Goal: Transaction & Acquisition: Purchase product/service

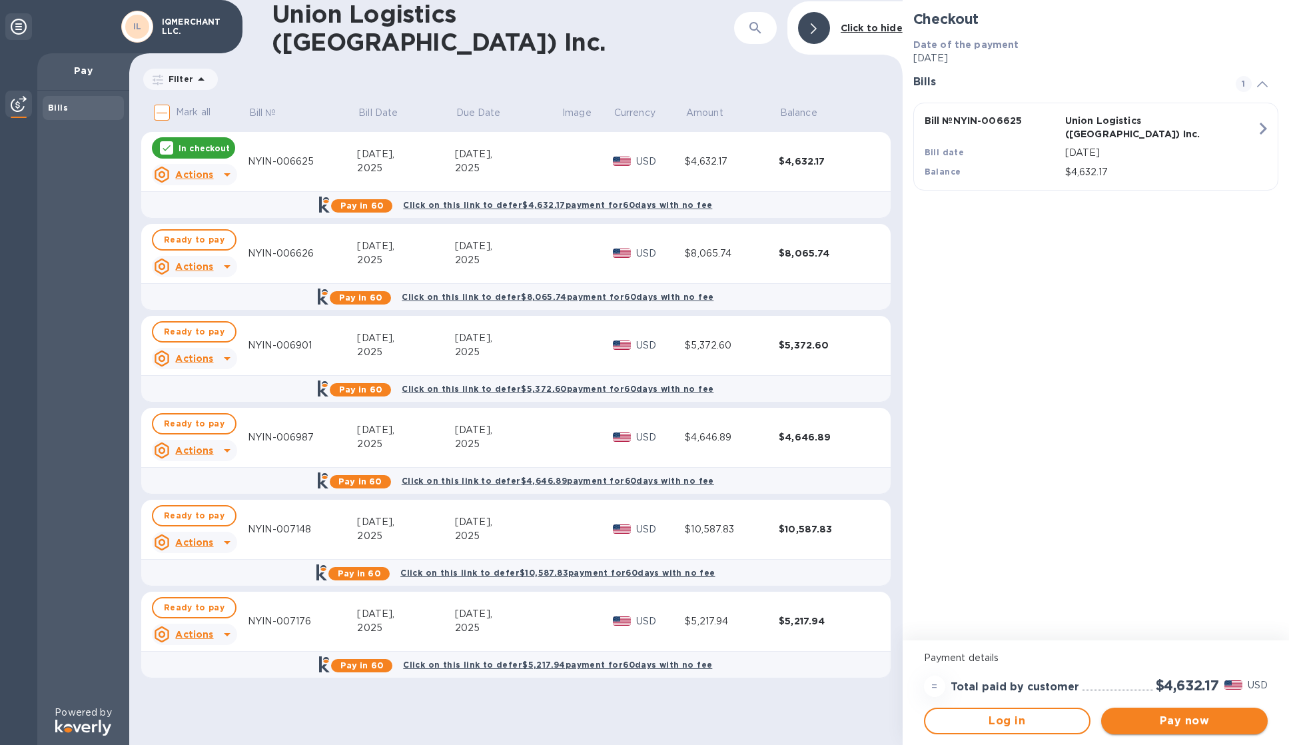
click at [1194, 728] on span "Pay now" at bounding box center [1184, 721] width 145 height 16
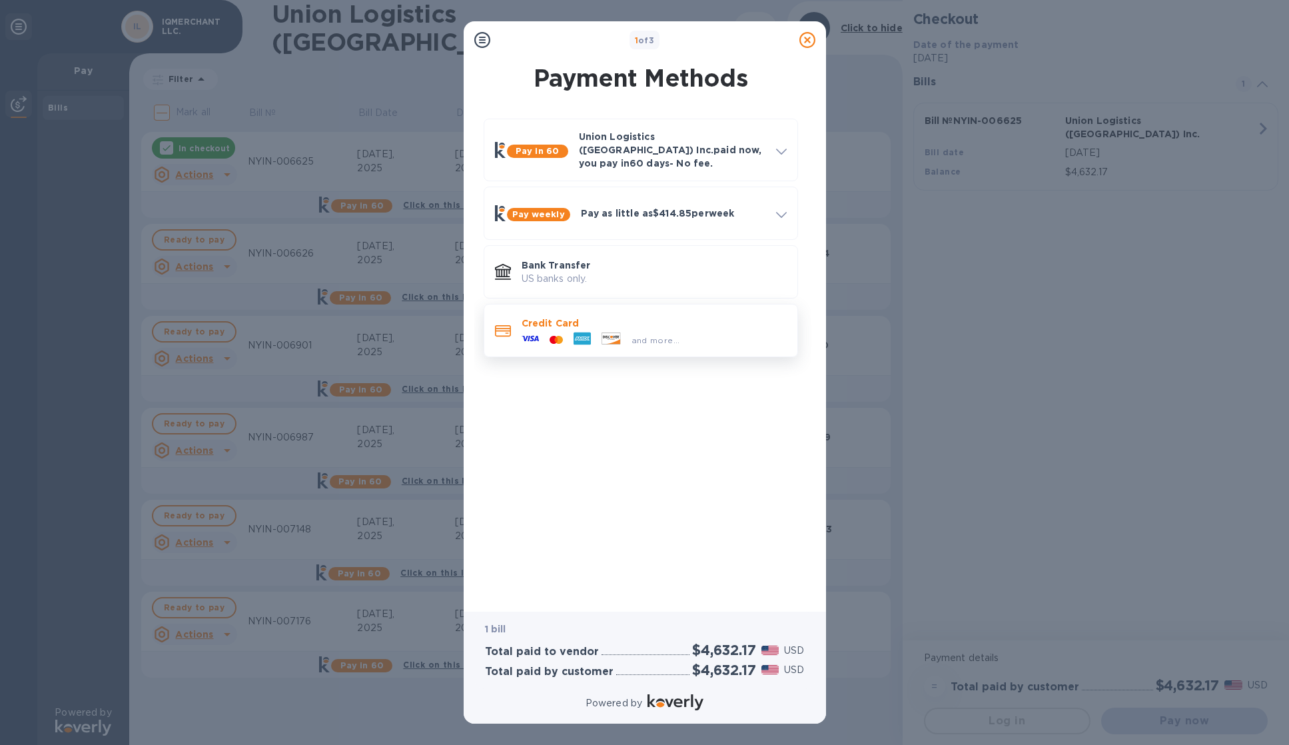
click at [712, 330] on div "and more..." at bounding box center [654, 337] width 265 height 15
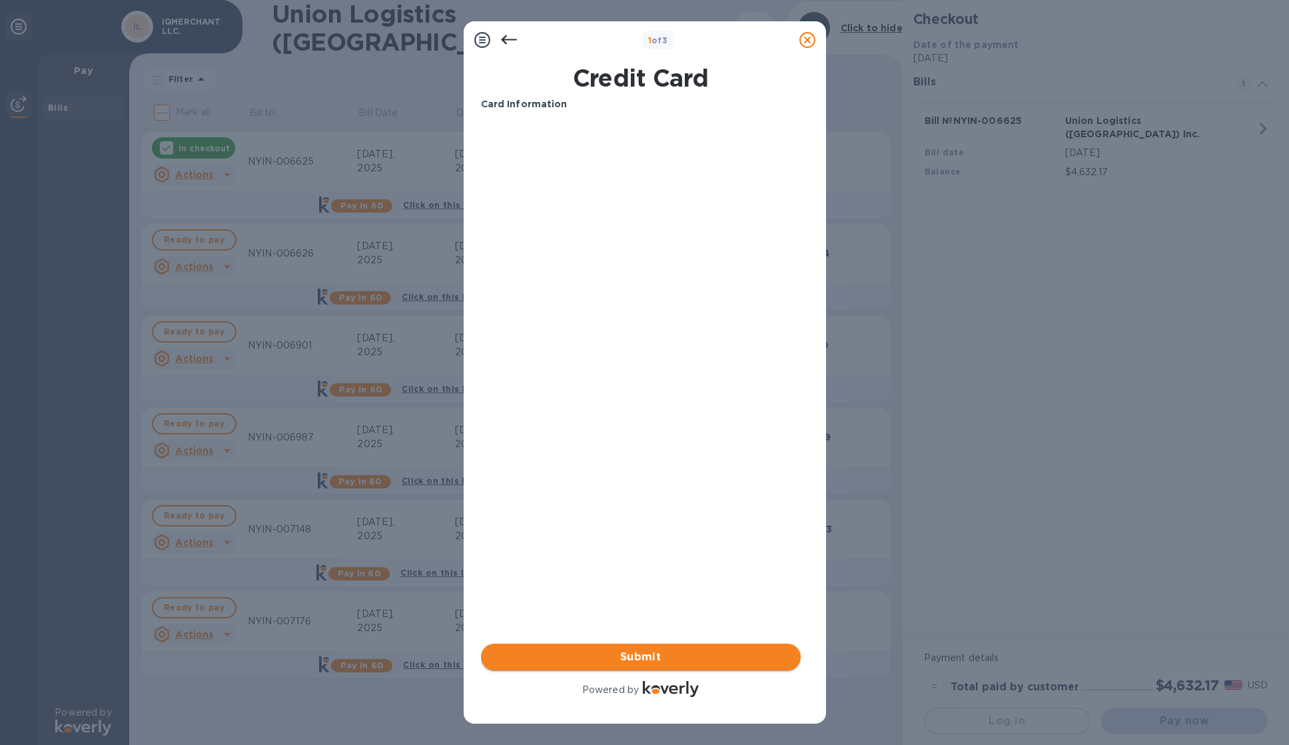
click at [710, 665] on button "Submit" at bounding box center [641, 657] width 320 height 27
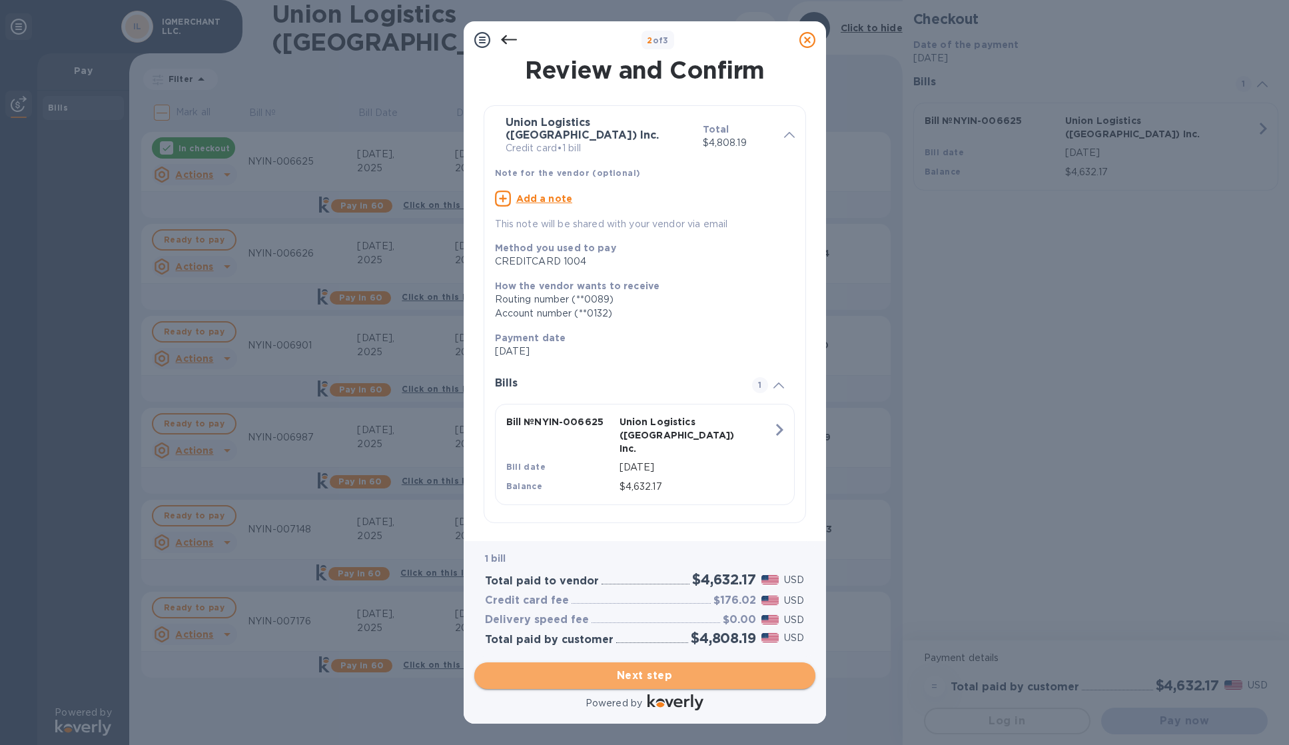
click at [705, 678] on span "Next step" at bounding box center [645, 676] width 320 height 16
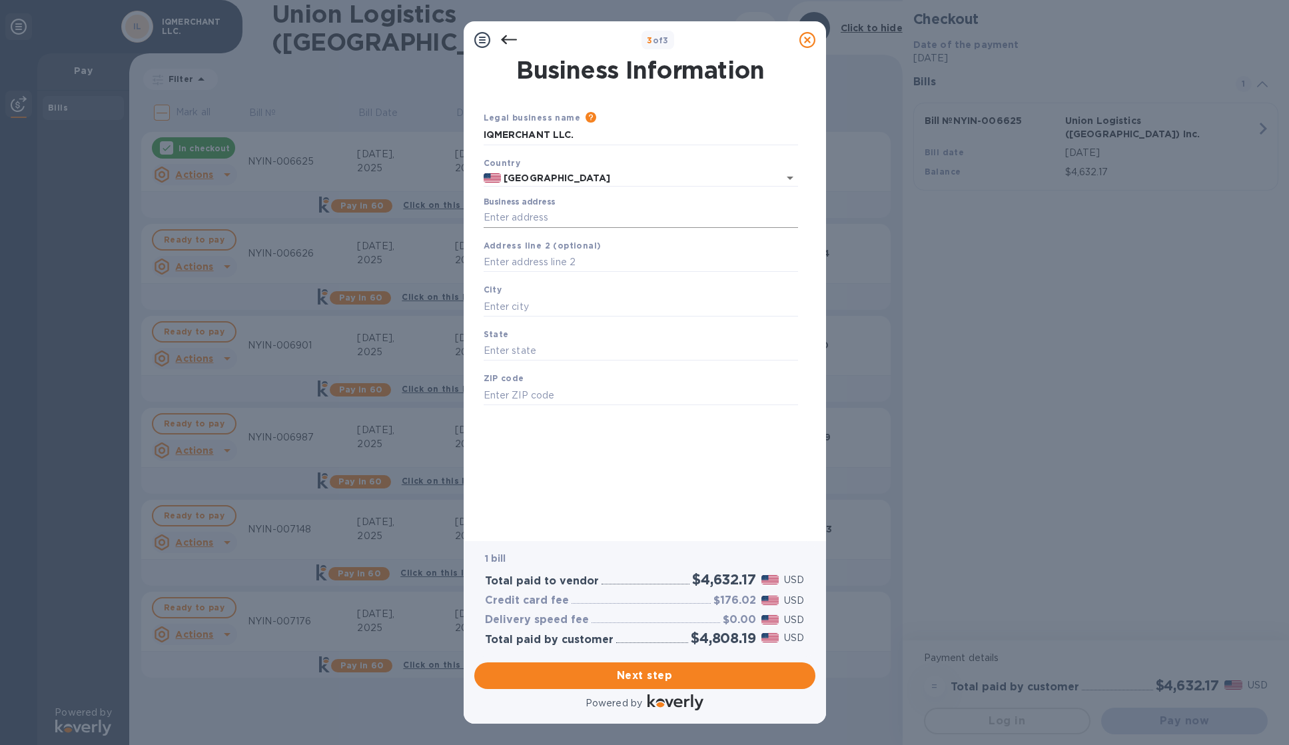
click at [610, 226] on input "Business address" at bounding box center [641, 218] width 314 height 20
type input "[STREET_ADDRESS]"
type input "[GEOGRAPHIC_DATA][PERSON_NAME]"
type input "FL"
type input "33966"
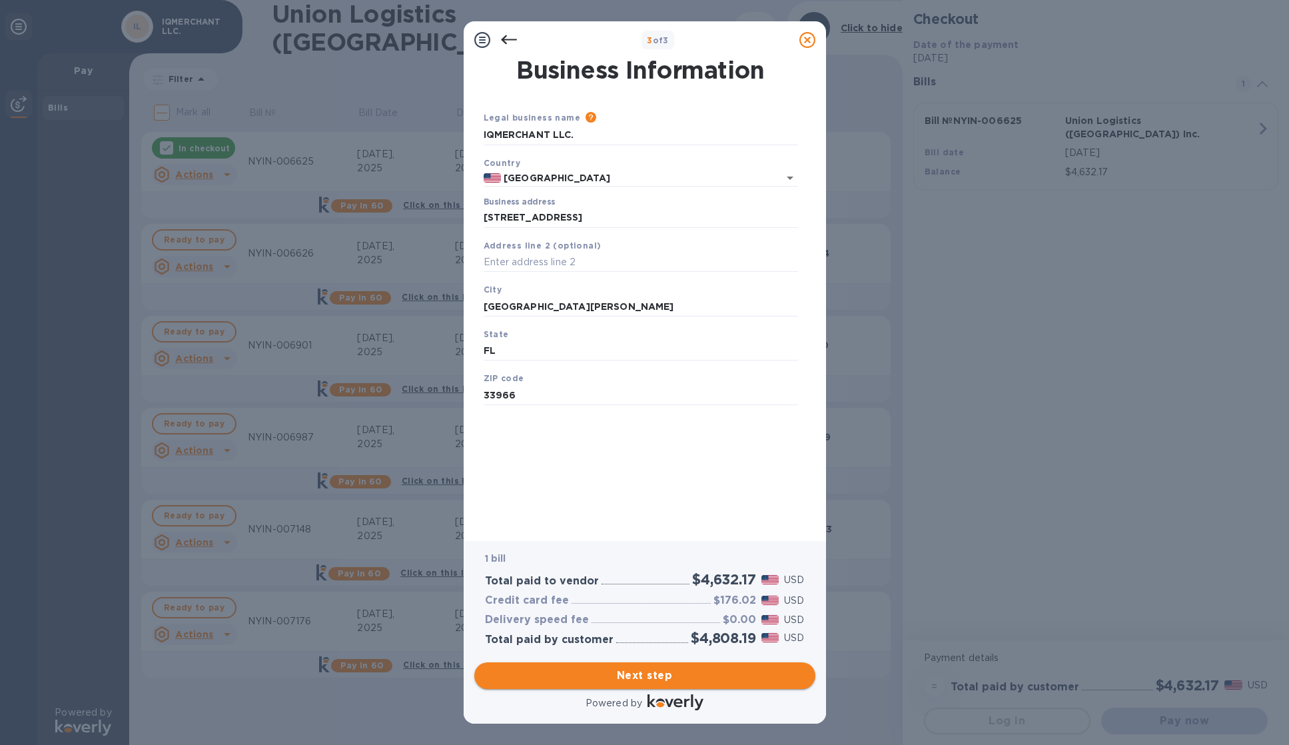
click at [718, 680] on span "Next step" at bounding box center [645, 676] width 320 height 16
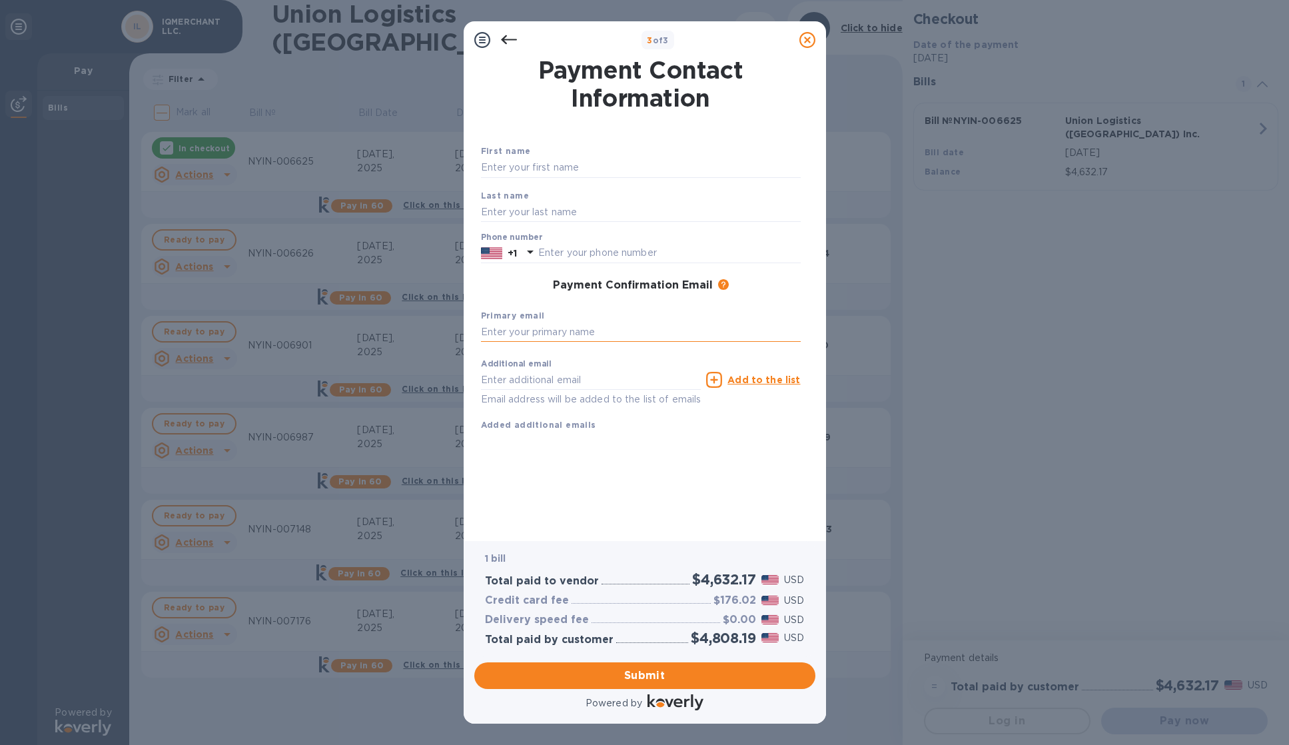
click at [568, 330] on input "text" at bounding box center [641, 332] width 320 height 20
type input "[EMAIL_ADDRESS][DOMAIN_NAME]"
click at [545, 375] on input "text" at bounding box center [591, 380] width 221 height 20
type input "[EMAIL_ADDRESS][DOMAIN_NAME]"
type input "[PERSON_NAME]"
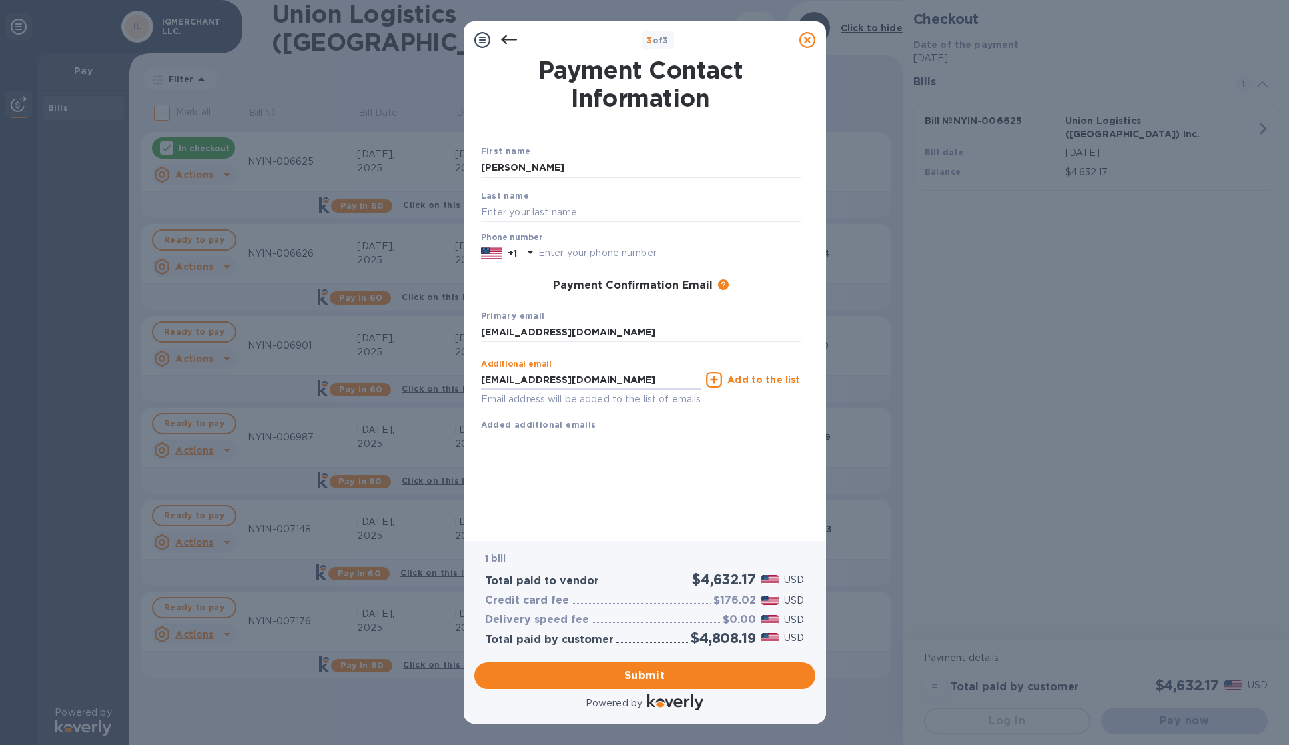
type input "[PERSON_NAME]"
type input "5619974295"
click at [697, 453] on div "First name [PERSON_NAME] Last name [PERSON_NAME] Phone number [PHONE_NUMBER] Pa…" at bounding box center [641, 298] width 320 height 309
click at [704, 675] on span "Submit" at bounding box center [645, 676] width 320 height 16
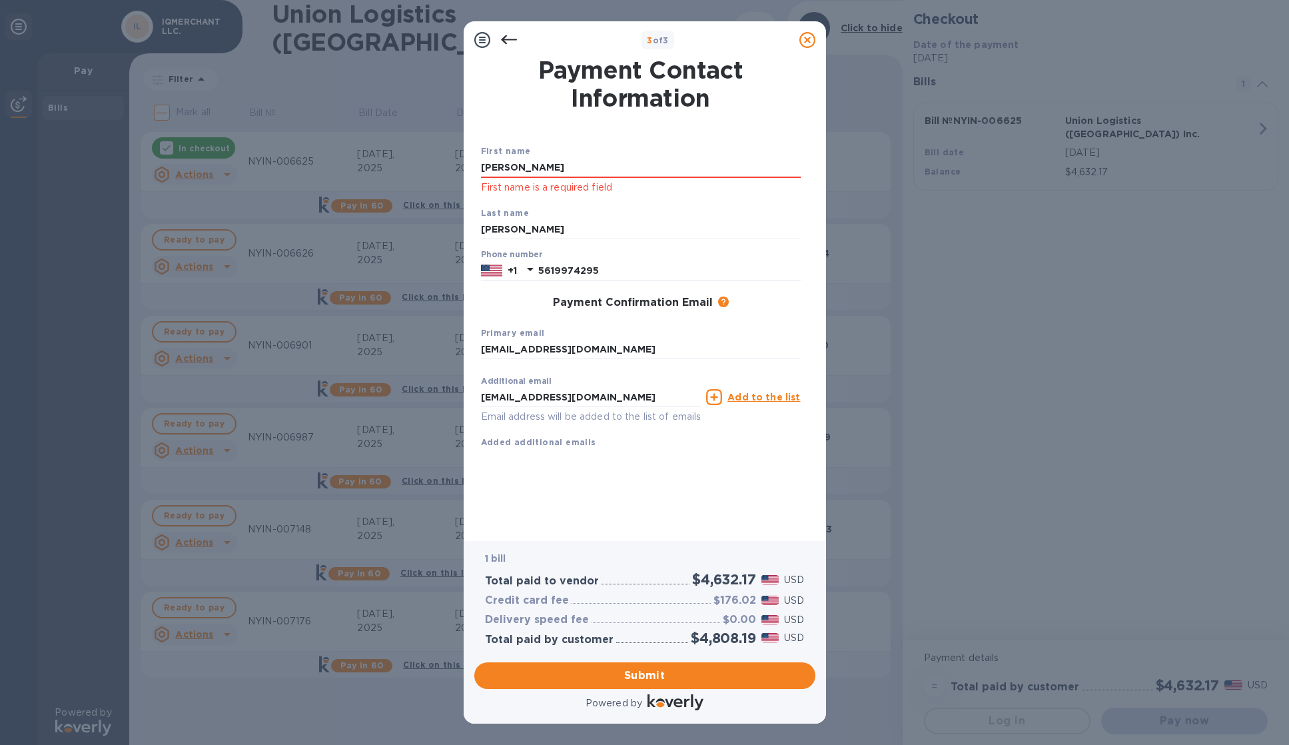
drag, startPoint x: 576, startPoint y: 167, endPoint x: 373, endPoint y: 152, distance: 203.1
click at [373, 152] on div "3 of 3 Payment Contact Information First name [PERSON_NAME] First name is a req…" at bounding box center [644, 372] width 1289 height 745
type input "[PERSON_NAME]"
click at [532, 231] on input "[PERSON_NAME]" at bounding box center [641, 230] width 320 height 20
drag, startPoint x: 524, startPoint y: 230, endPoint x: 430, endPoint y: 218, distance: 94.7
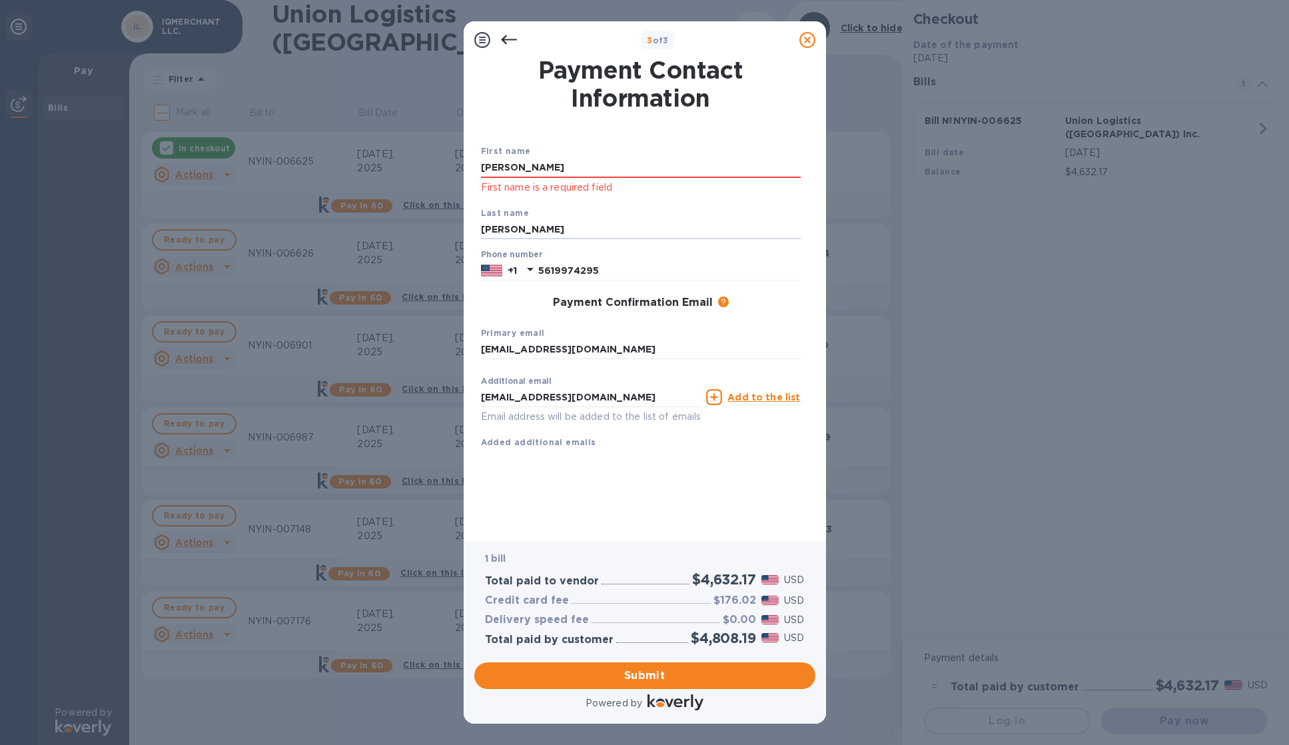
click at [430, 218] on div "3 of 3 Payment Contact Information First name [PERSON_NAME] First name is a req…" at bounding box center [644, 372] width 1289 height 745
type input "n"
type input "[PERSON_NAME]"
click at [642, 470] on div "First name [PERSON_NAME] First name is a required field Last name [PERSON_NAME]…" at bounding box center [641, 307] width 320 height 326
click at [718, 668] on span "Submit" at bounding box center [645, 676] width 320 height 16
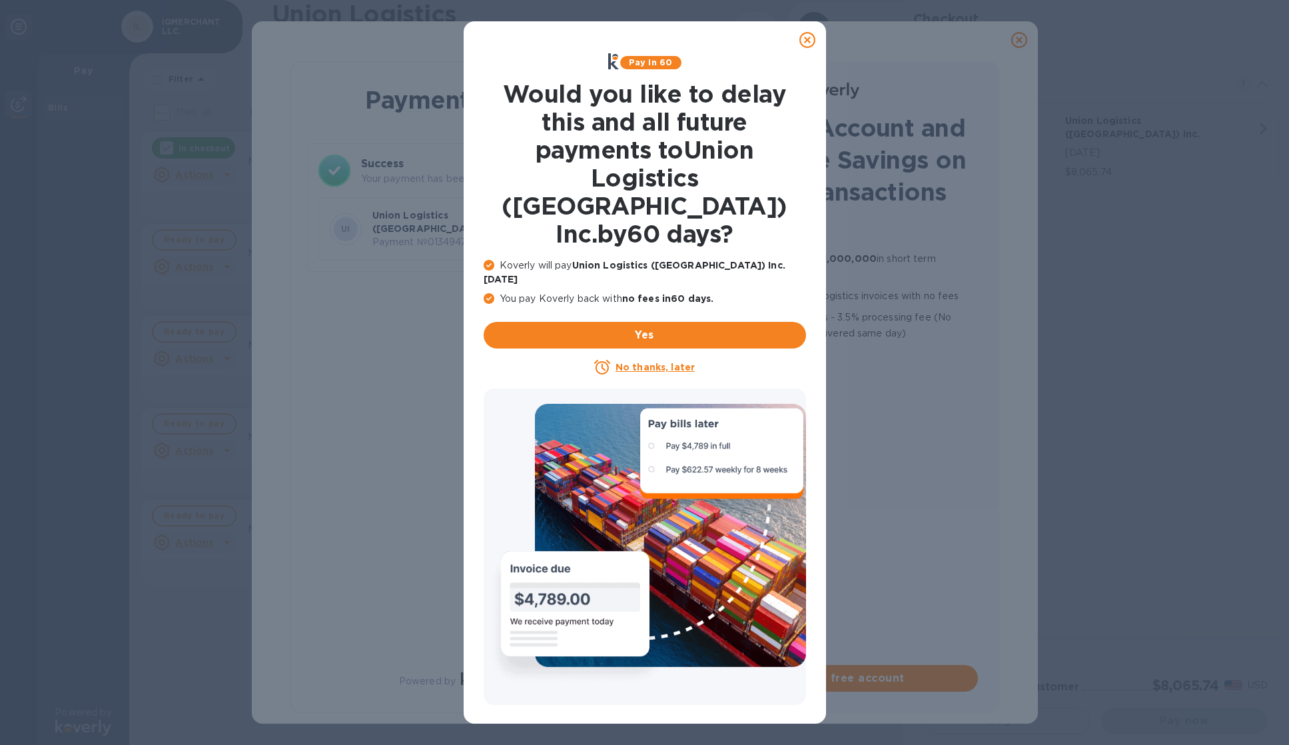
click at [670, 362] on u "No thanks, later" at bounding box center [655, 367] width 79 height 11
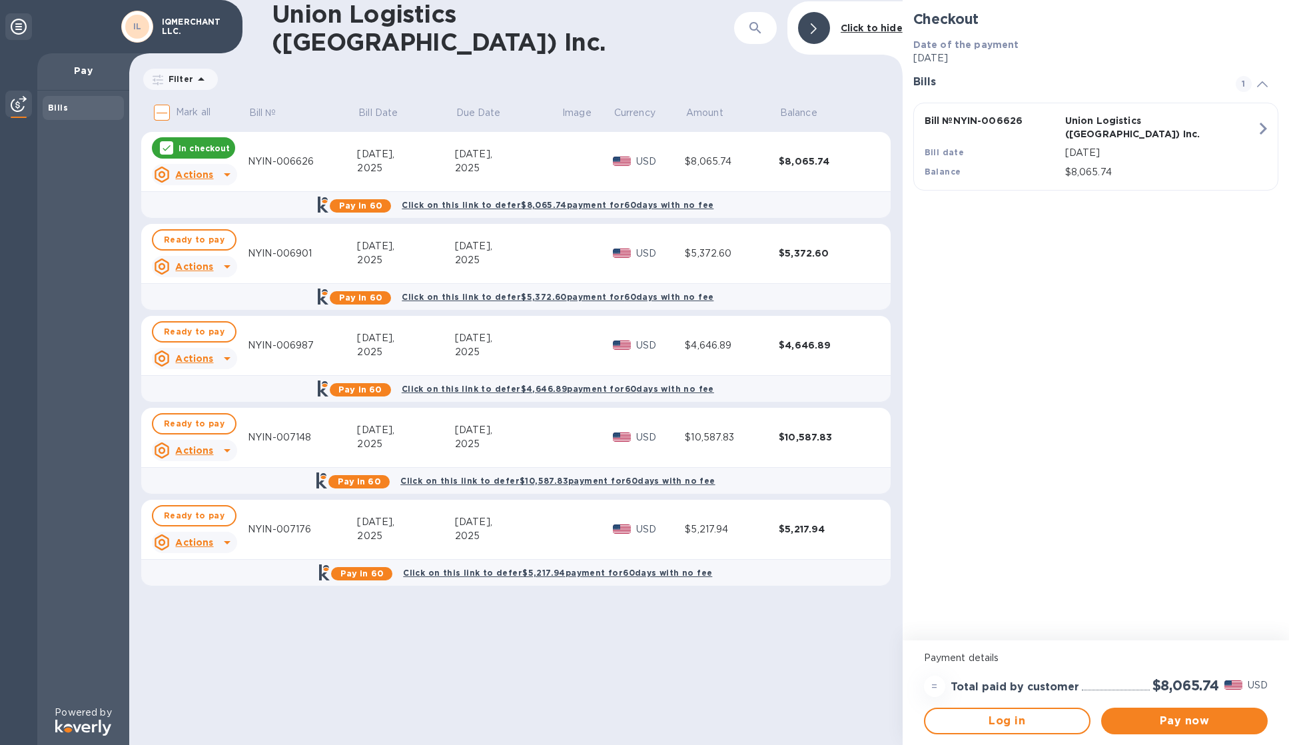
click at [564, 336] on td at bounding box center [587, 346] width 52 height 60
click at [197, 327] on span "Ready to pay" at bounding box center [194, 332] width 61 height 16
click at [197, 137] on div "In checkout" at bounding box center [193, 147] width 83 height 21
click at [1234, 722] on span "Pay now" at bounding box center [1184, 721] width 145 height 16
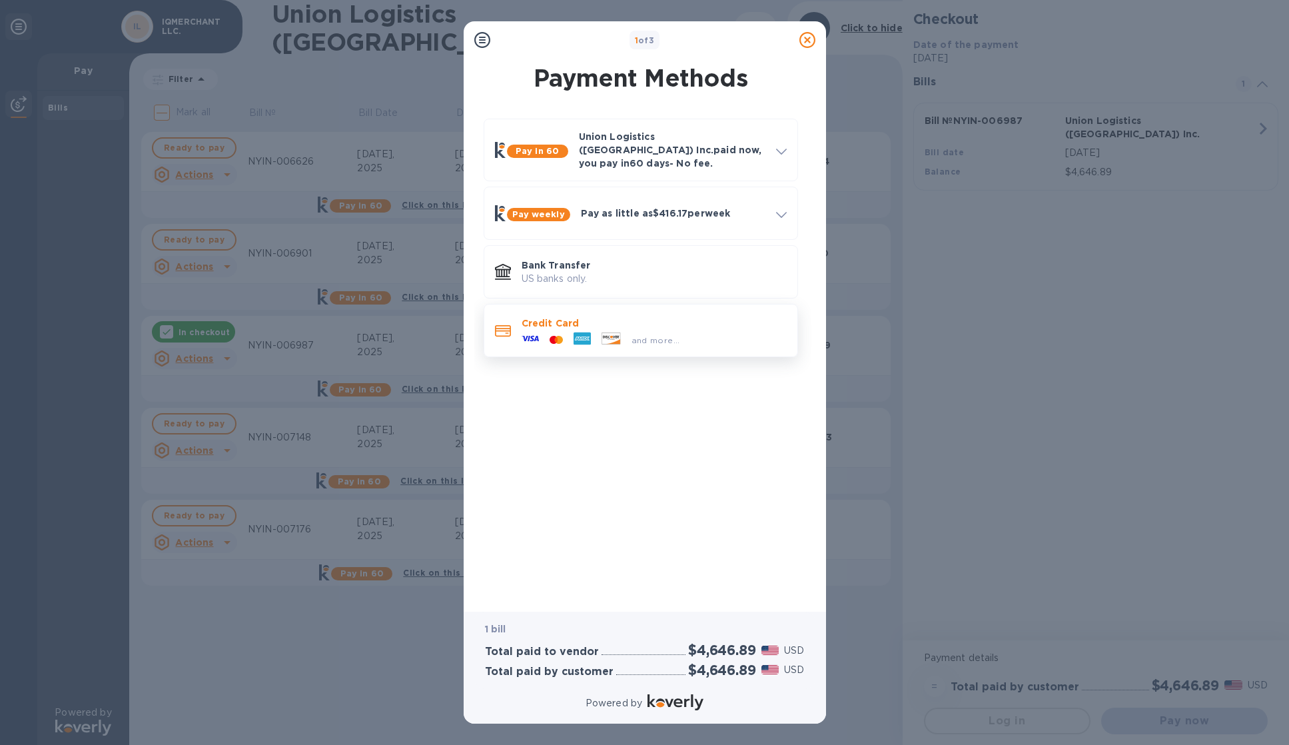
click at [638, 335] on span "and more..." at bounding box center [656, 340] width 49 height 10
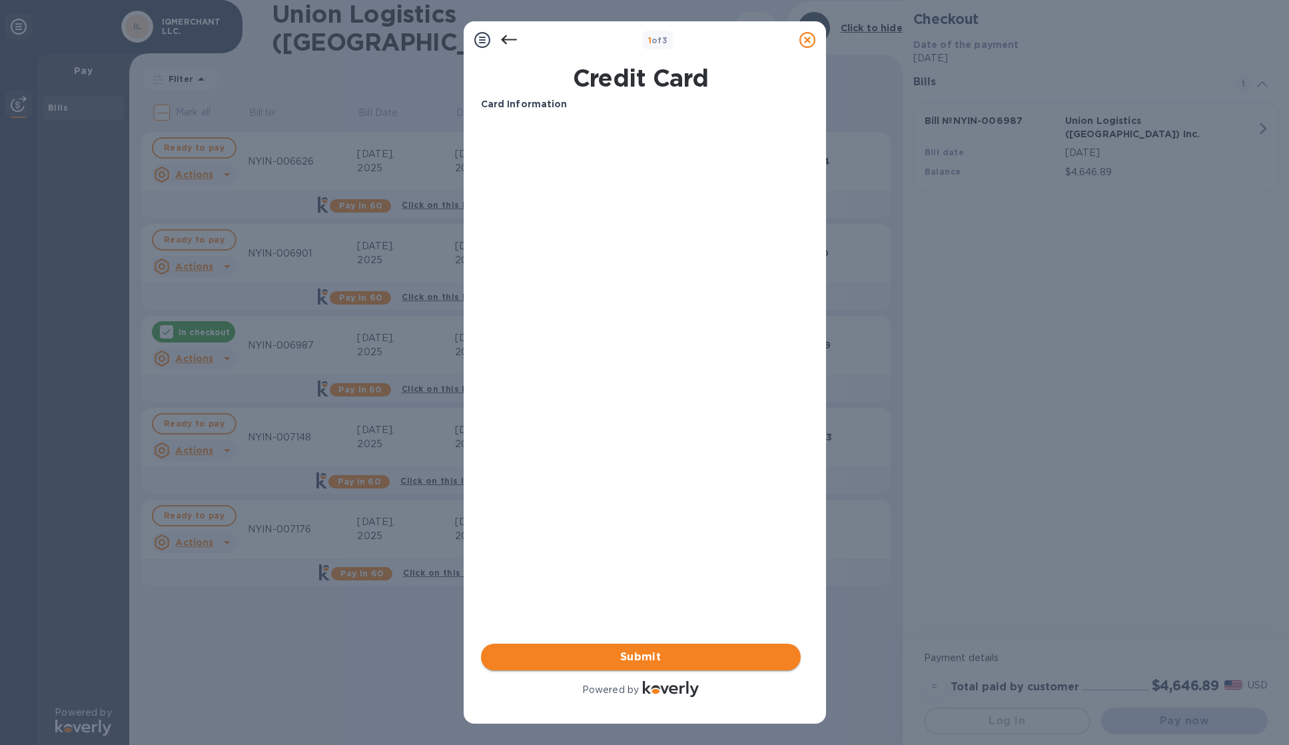
click at [713, 655] on span "Submit" at bounding box center [641, 657] width 299 height 16
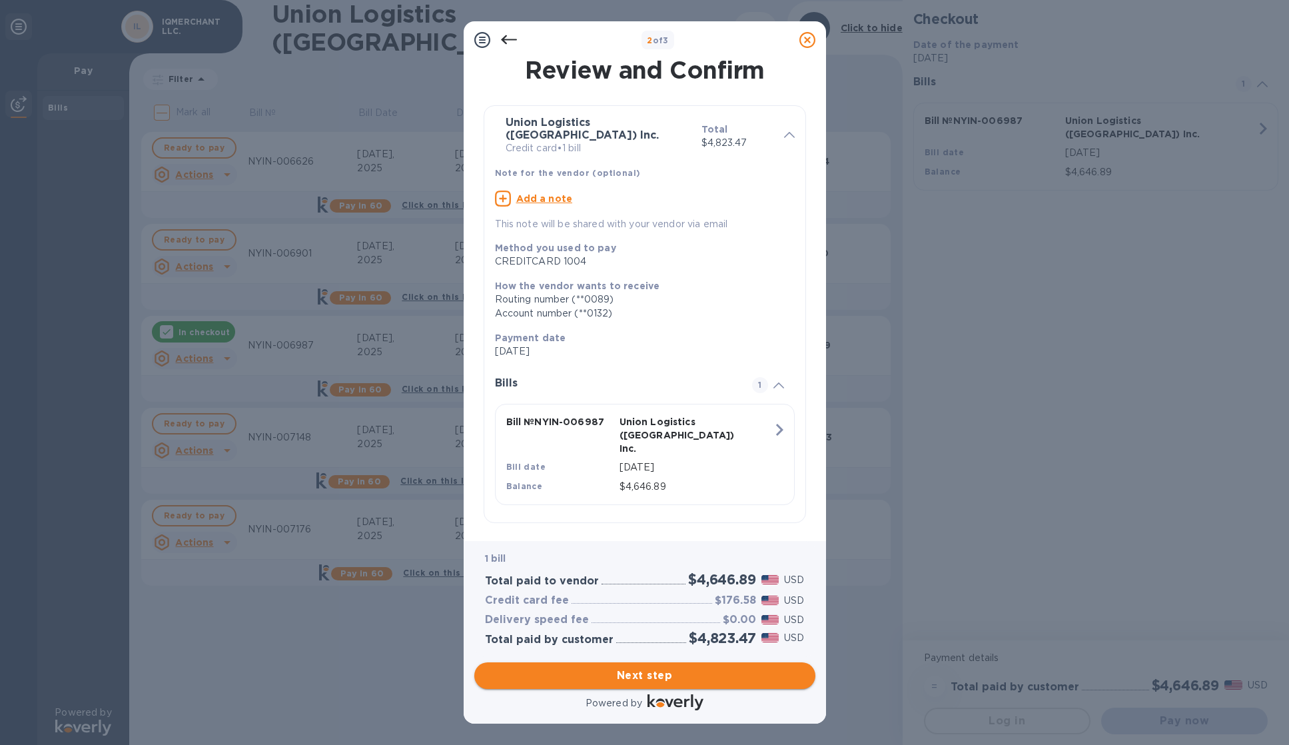
click at [717, 672] on span "Next step" at bounding box center [645, 676] width 320 height 16
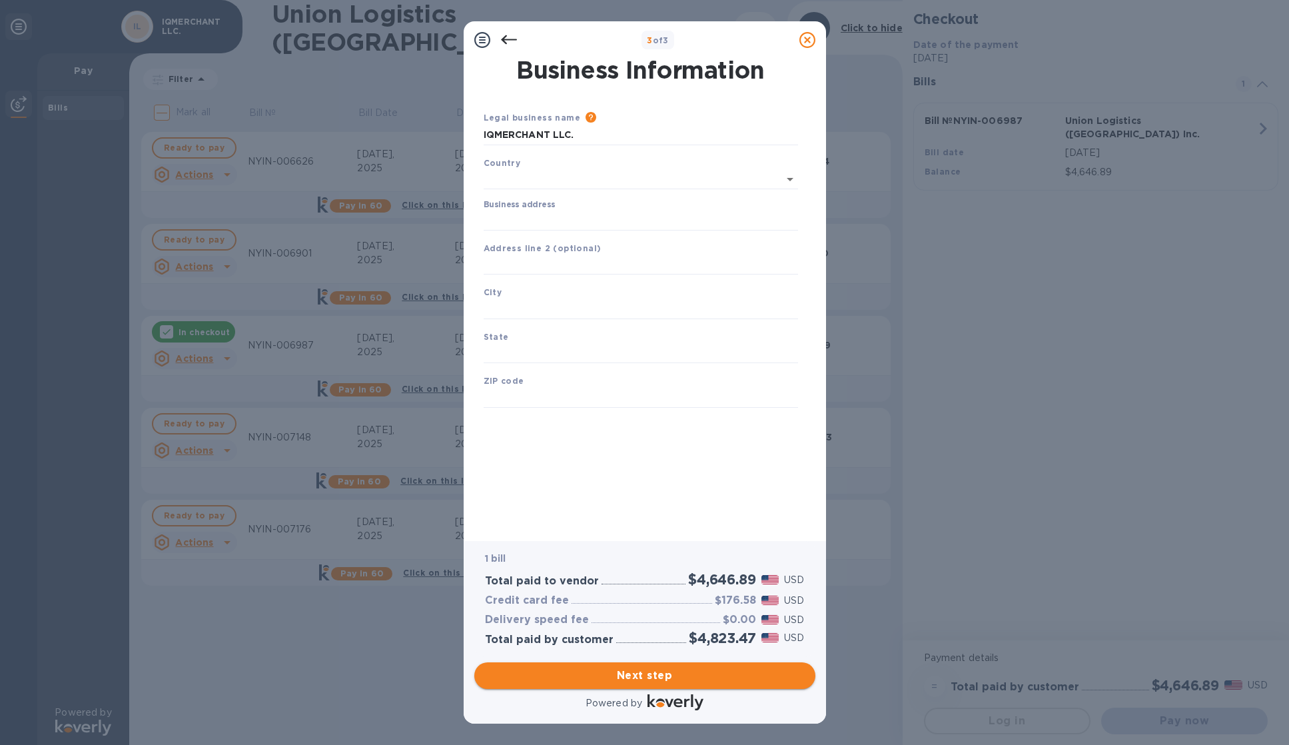
type input "[GEOGRAPHIC_DATA]"
click at [586, 223] on input "Business address" at bounding box center [641, 218] width 314 height 20
type input "[STREET_ADDRESS]"
click at [598, 299] on input "text" at bounding box center [641, 307] width 314 height 20
type input "fort [PERSON_NAME]"
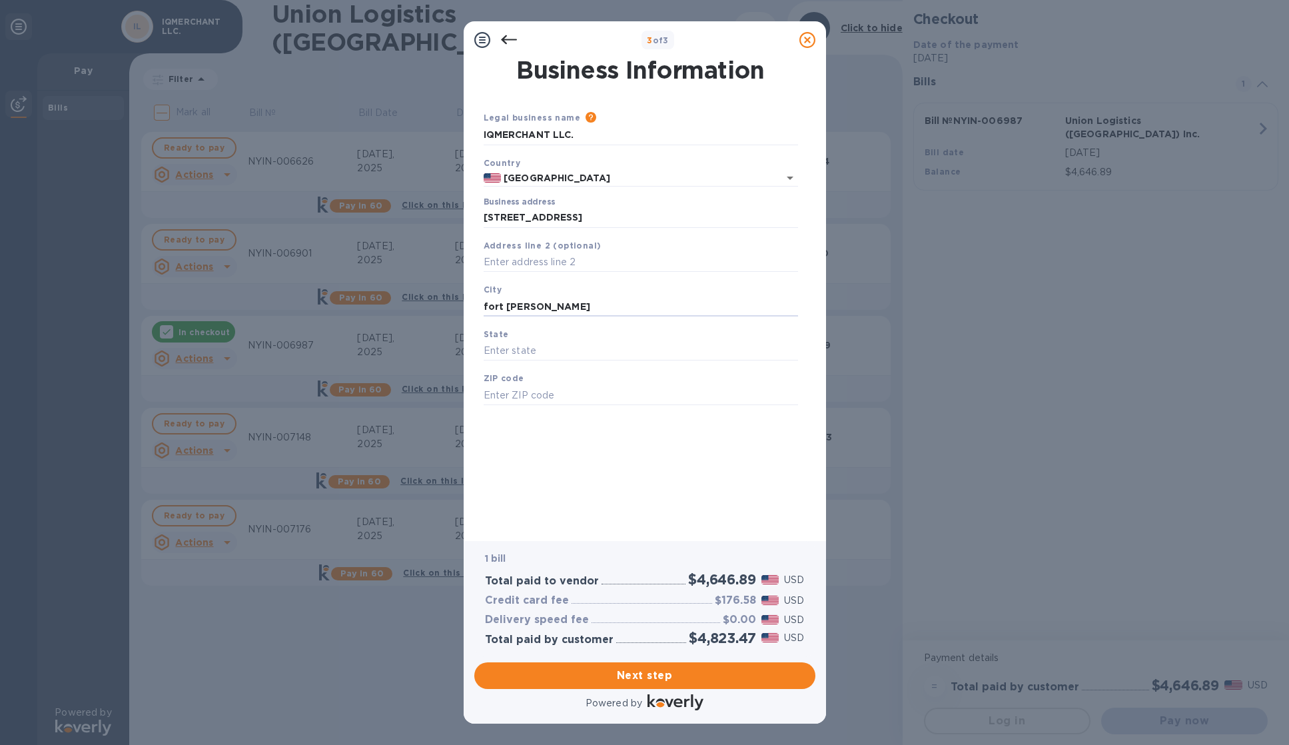
click at [587, 340] on div "State" at bounding box center [640, 344] width 325 height 45
click at [585, 345] on input "text" at bounding box center [641, 351] width 314 height 20
type input "fl"
click at [573, 394] on input "text" at bounding box center [641, 395] width 314 height 20
type input "33966"
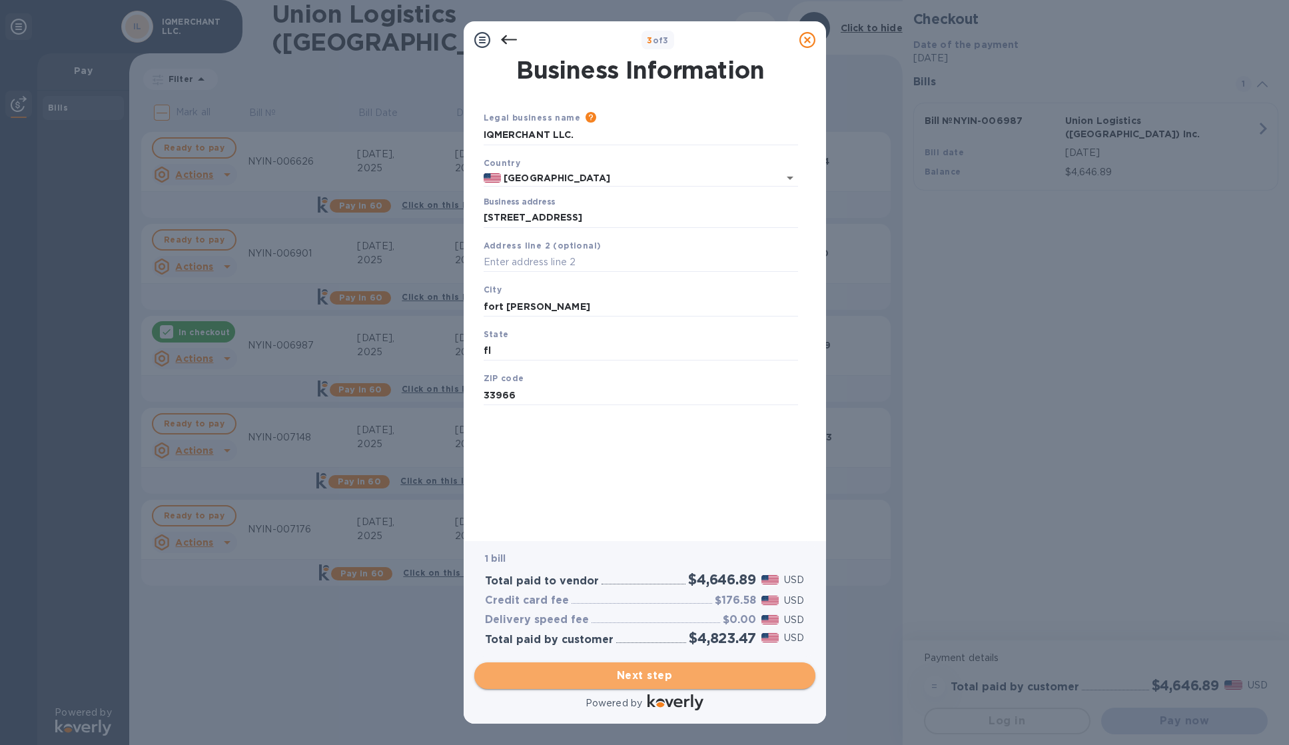
click at [680, 677] on span "Next step" at bounding box center [645, 676] width 320 height 16
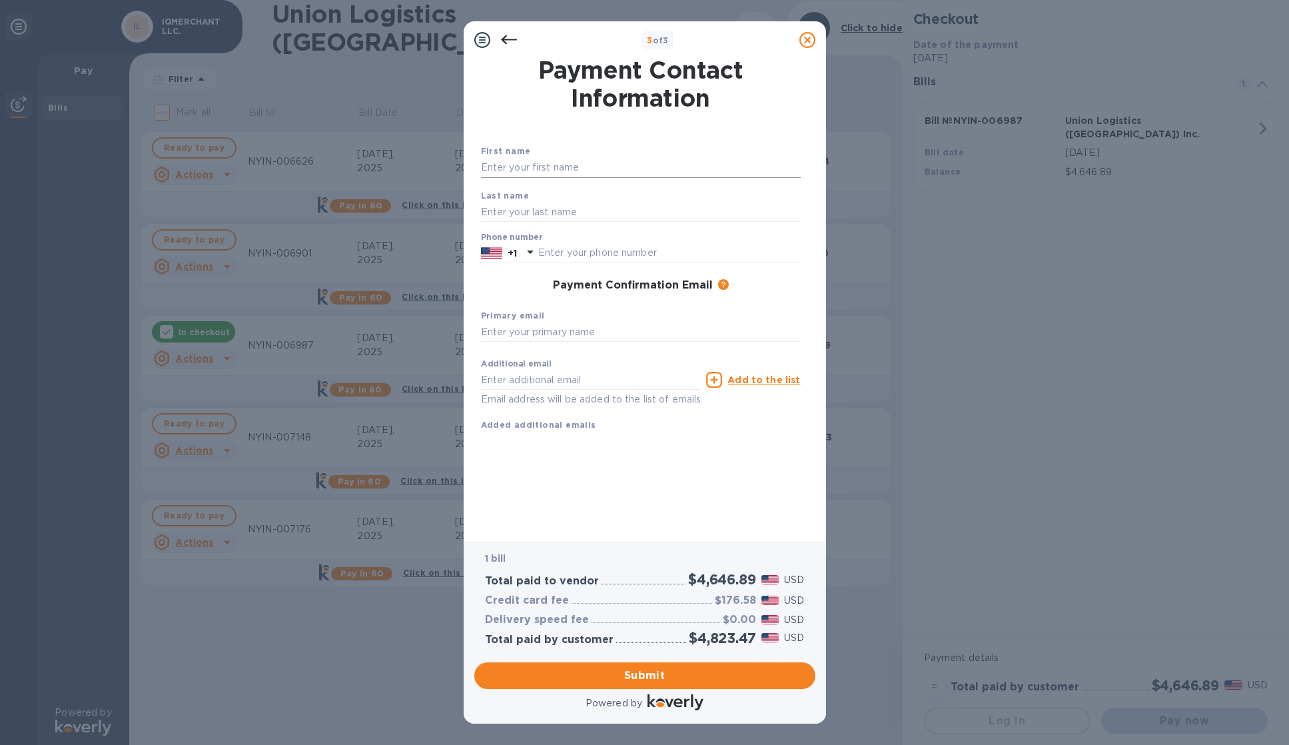
click at [596, 168] on input "text" at bounding box center [641, 168] width 320 height 20
type input "[PERSON_NAME]"
type input "5613057722"
type input "[EMAIL_ADDRESS][DOMAIN_NAME]"
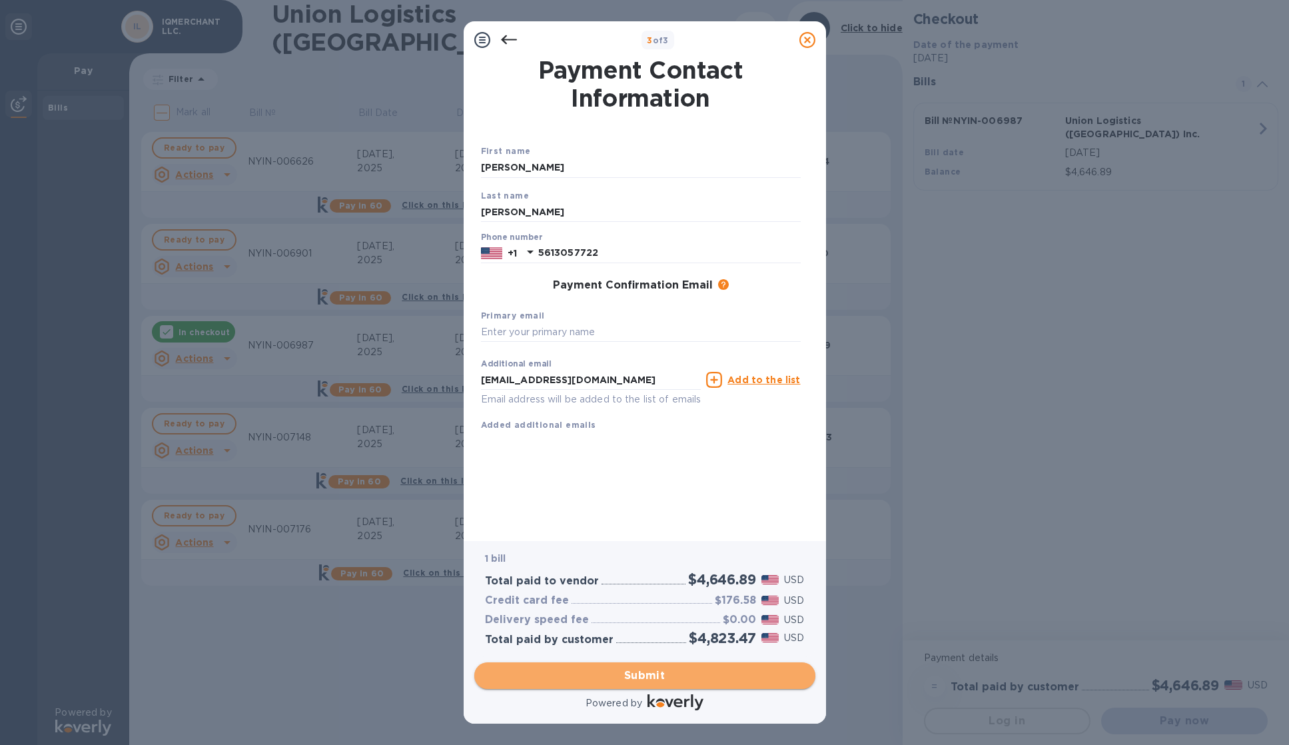
click at [714, 676] on span "Submit" at bounding box center [645, 676] width 320 height 16
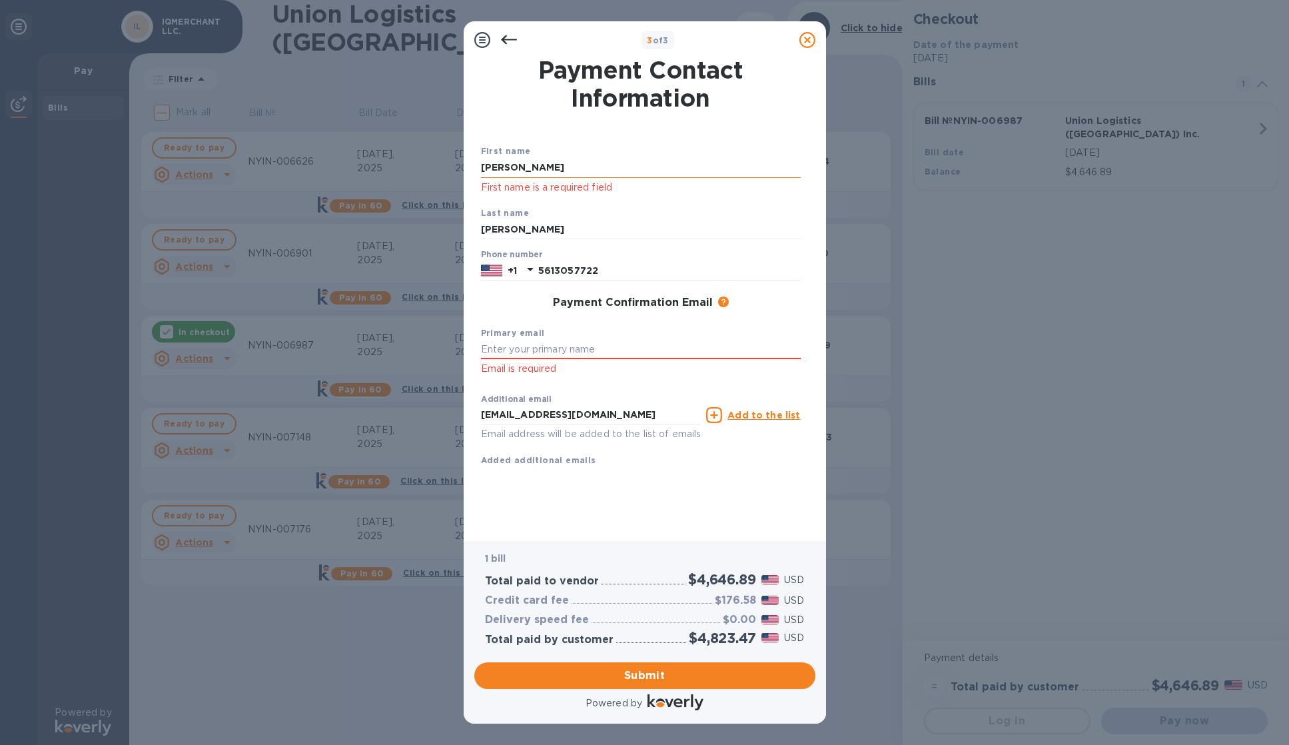
click at [574, 169] on input "[PERSON_NAME]" at bounding box center [641, 168] width 320 height 20
drag, startPoint x: 574, startPoint y: 169, endPoint x: 424, endPoint y: 155, distance: 151.2
click at [424, 155] on div "3 of 3 Payment Contact Information First name [PERSON_NAME] First name is a req…" at bounding box center [644, 372] width 1289 height 745
type input "[PERSON_NAME]"
click at [670, 676] on span "Submit" at bounding box center [645, 676] width 320 height 16
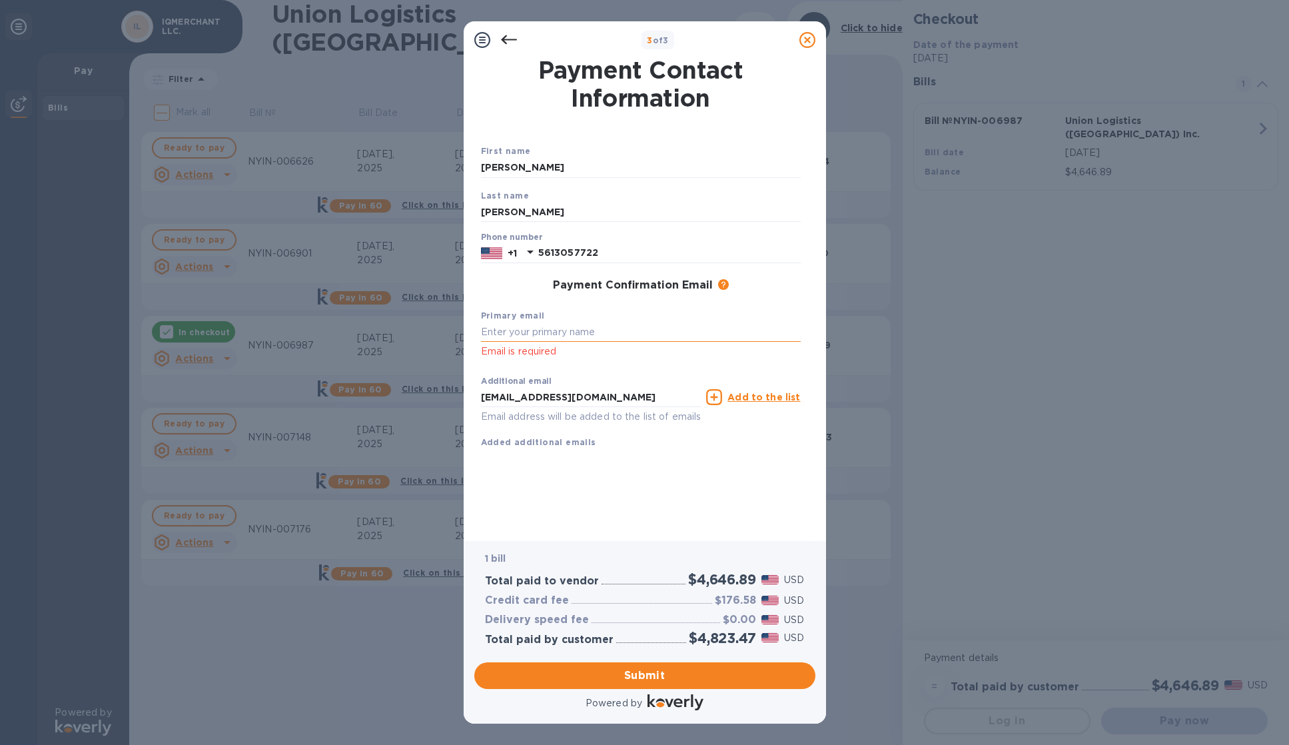
click at [602, 342] on input "text" at bounding box center [641, 332] width 320 height 20
type input "[EMAIL_ADDRESS][DOMAIN_NAME]"
click at [772, 470] on div "First name [PERSON_NAME] Last name [PERSON_NAME] Phone number [PHONE_NUMBER] Pa…" at bounding box center [641, 307] width 320 height 326
click at [724, 680] on span "Submit" at bounding box center [645, 676] width 320 height 16
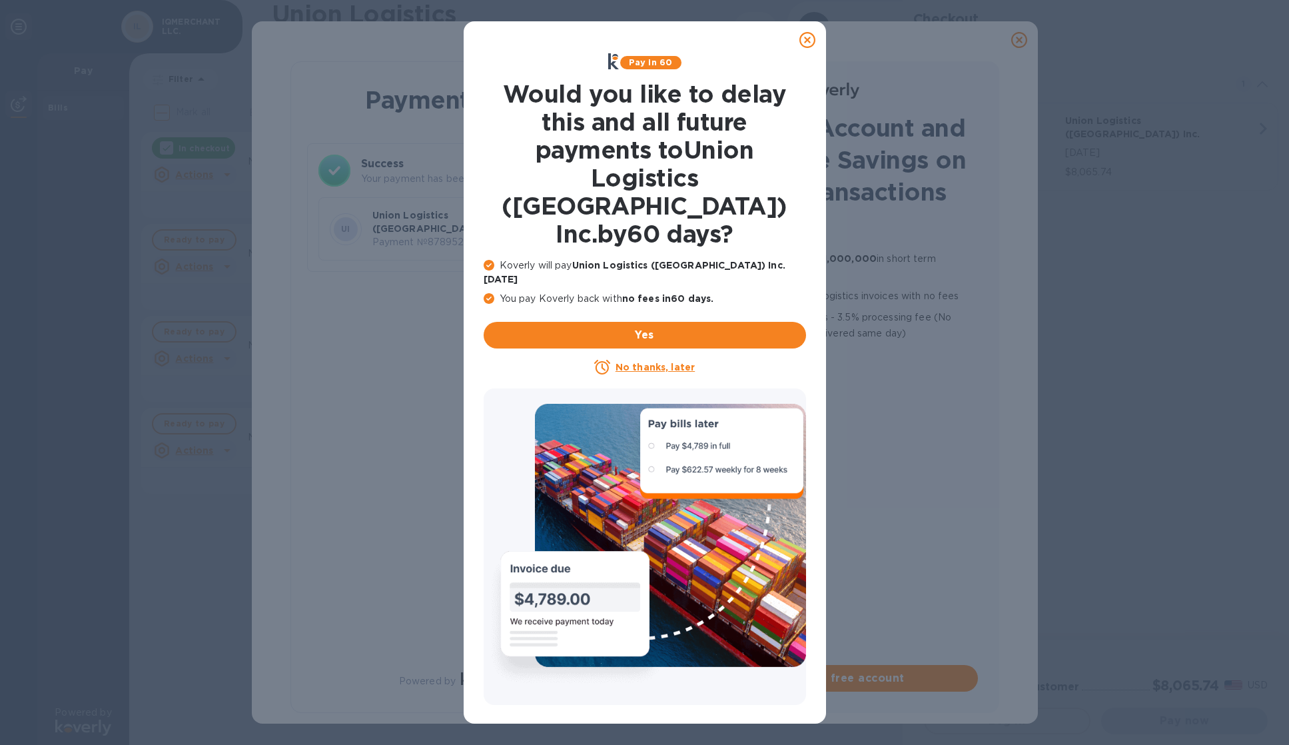
click at [808, 39] on icon at bounding box center [808, 40] width 16 height 16
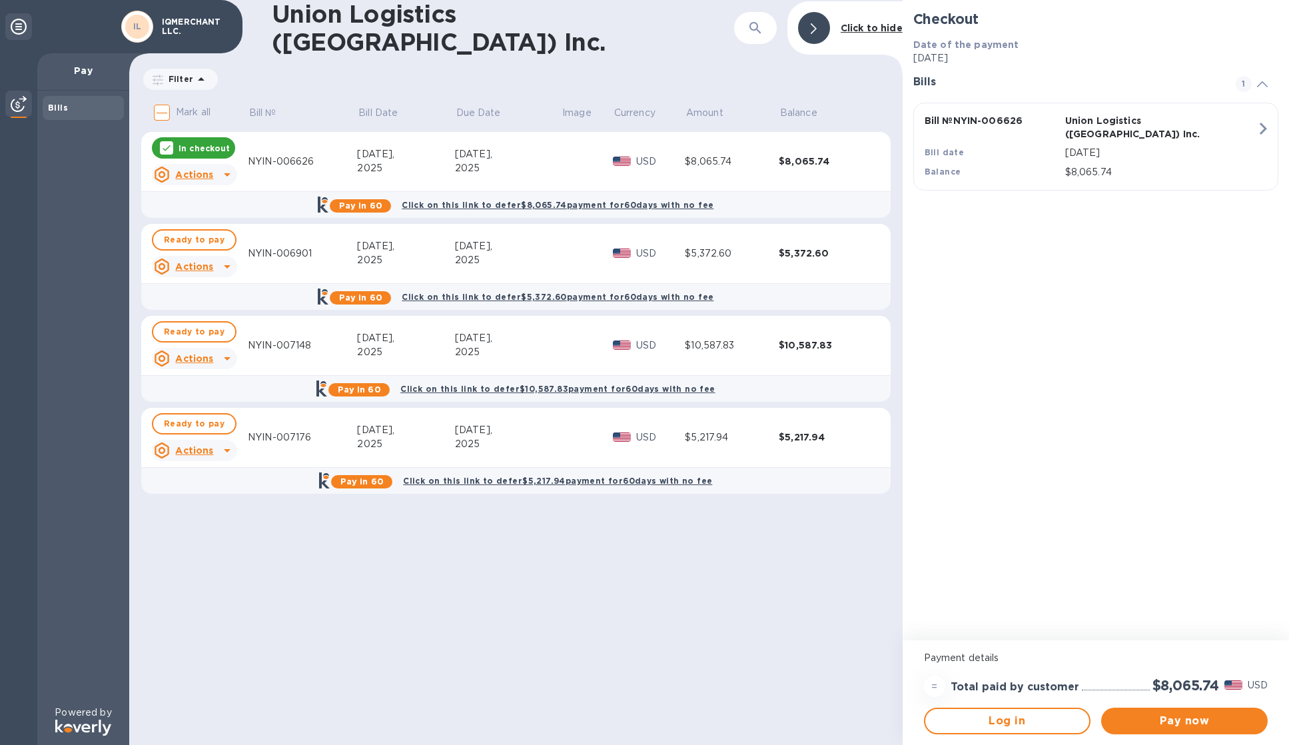
click at [779, 592] on div "Union Logistics ([GEOGRAPHIC_DATA]) Inc. ​ Click to hide Filter Amount Mark all…" at bounding box center [516, 372] width 774 height 745
click at [409, 437] on div "2025" at bounding box center [405, 444] width 97 height 14
click at [770, 638] on div "Union Logistics ([GEOGRAPHIC_DATA]) Inc. ​ Click to hide Filter Amount Mark all…" at bounding box center [516, 372] width 774 height 745
click at [199, 236] on span "Ready to pay" at bounding box center [194, 240] width 61 height 16
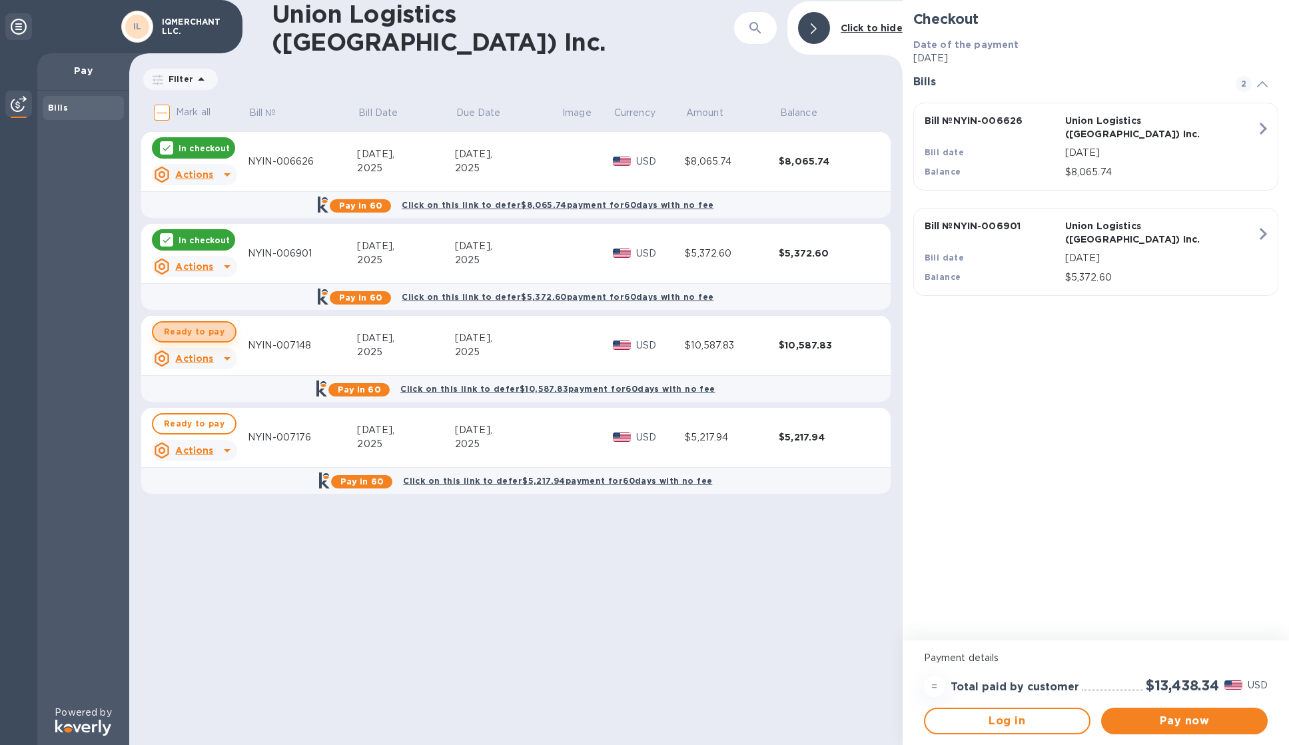
click at [216, 330] on span "Ready to pay" at bounding box center [194, 332] width 61 height 16
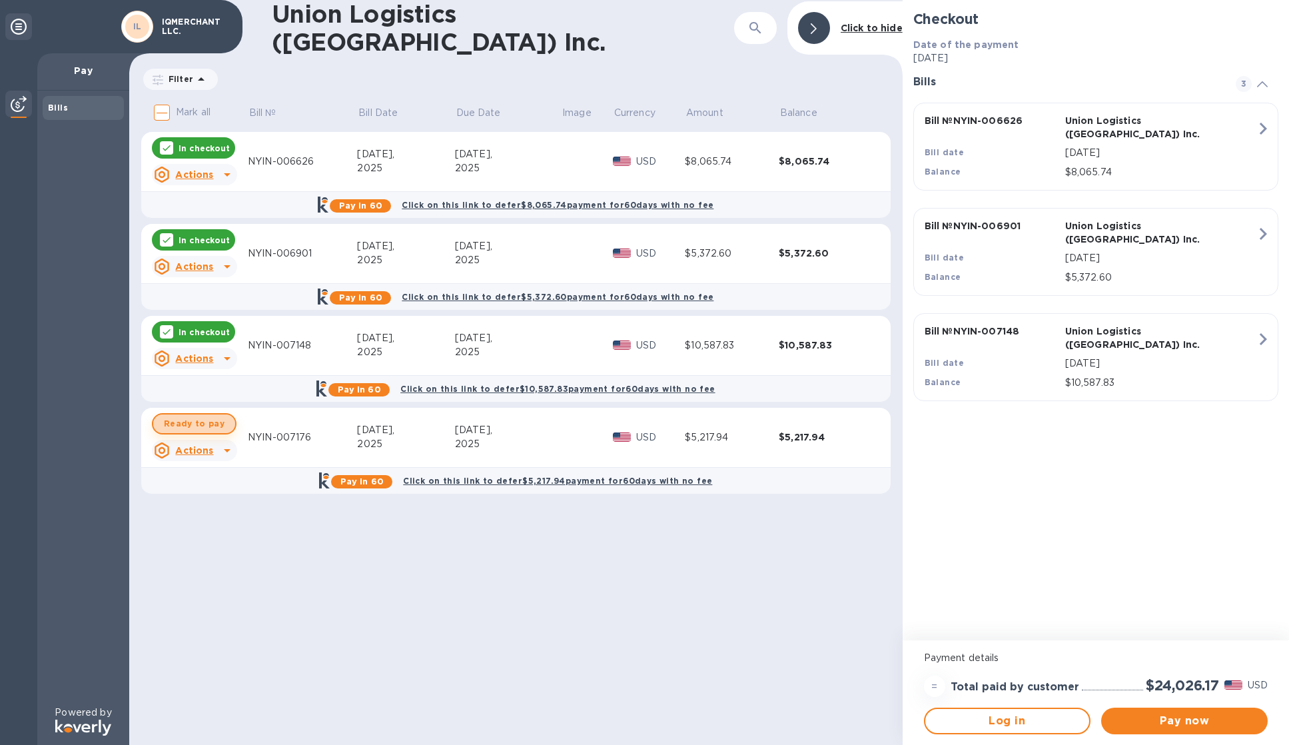
click at [203, 424] on span "Ready to pay" at bounding box center [194, 424] width 61 height 16
checkbox input "true"
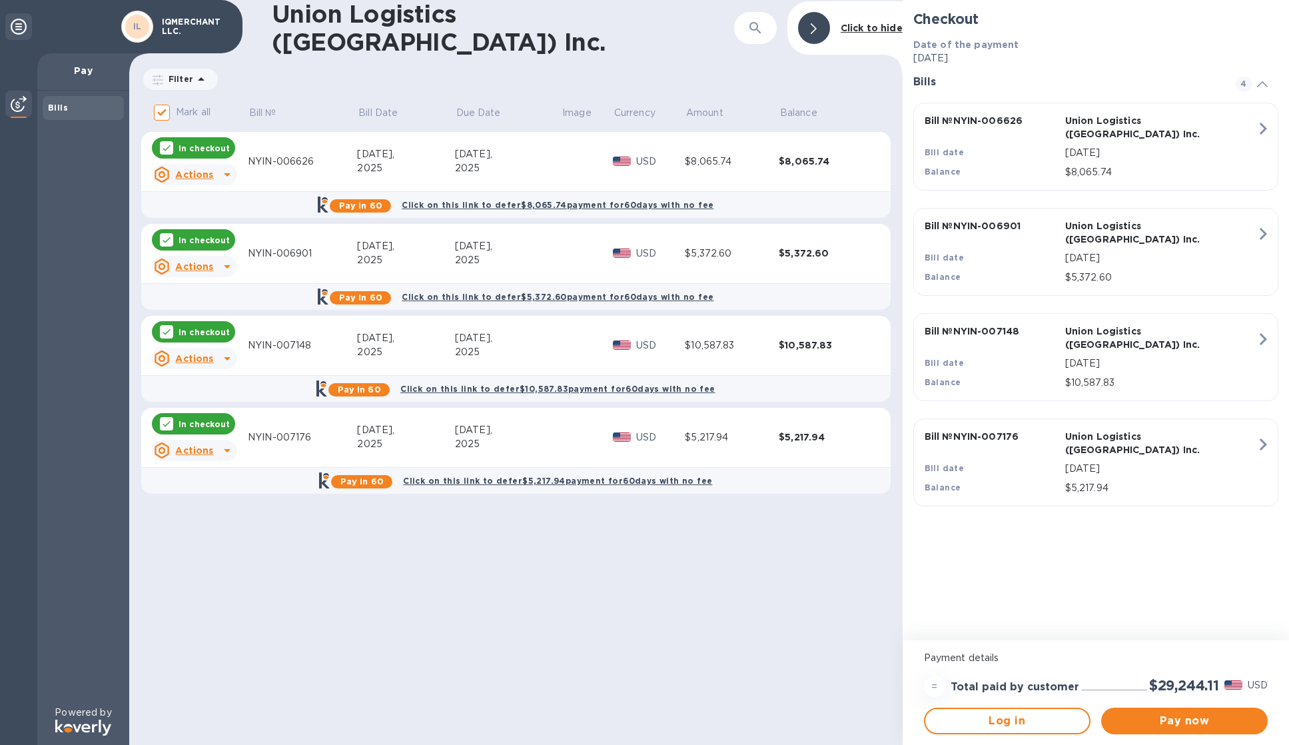
click at [781, 627] on div "Union Logistics ([GEOGRAPHIC_DATA]) Inc. ​ Click to hide Filter Amount Mark all…" at bounding box center [516, 372] width 774 height 745
click at [1205, 720] on span "Pay now" at bounding box center [1184, 721] width 145 height 16
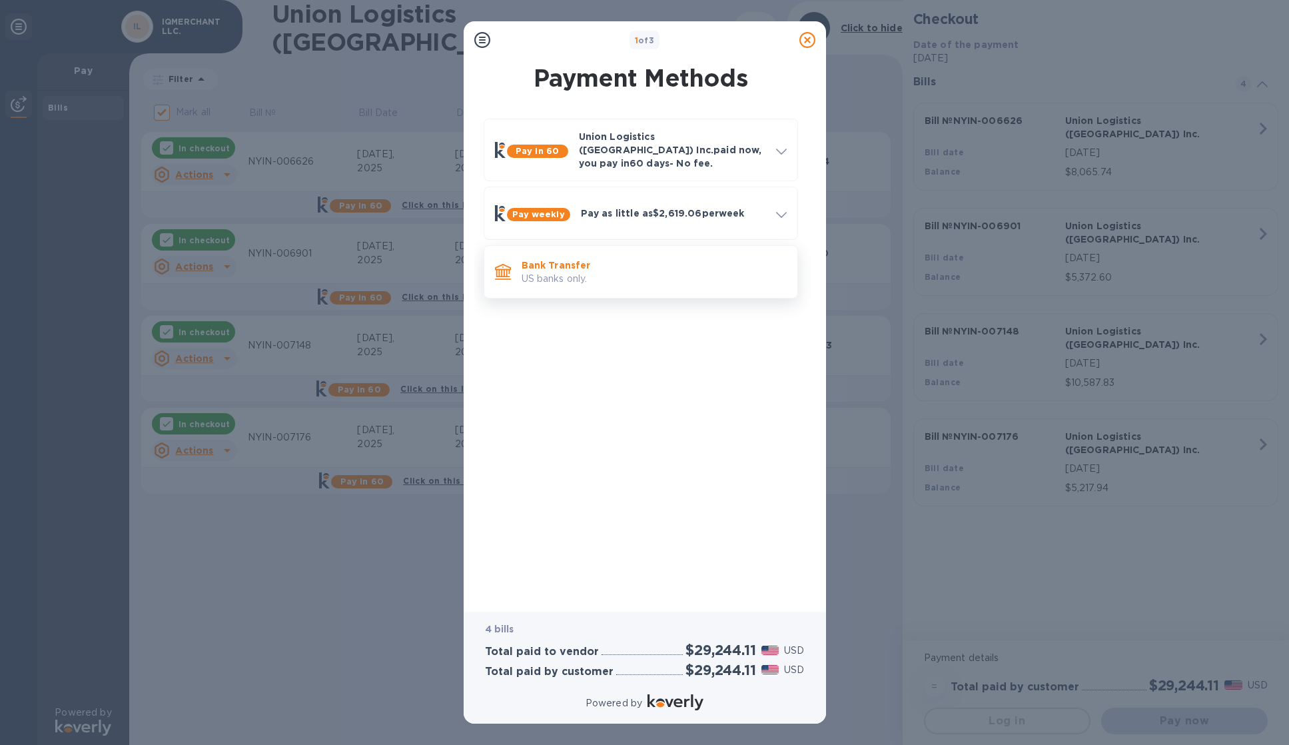
click at [546, 261] on p "Bank Transfer" at bounding box center [654, 265] width 265 height 13
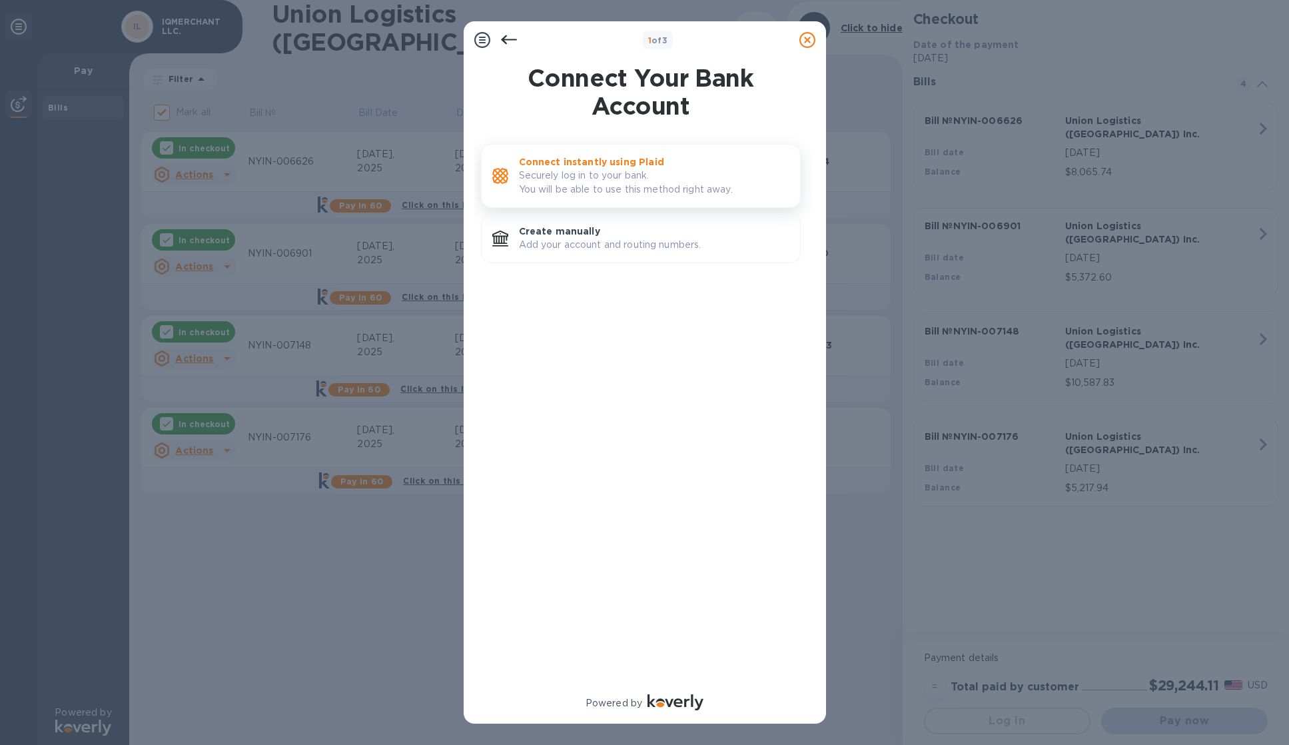
click at [608, 165] on p "Connect instantly using Plaid" at bounding box center [654, 161] width 271 height 13
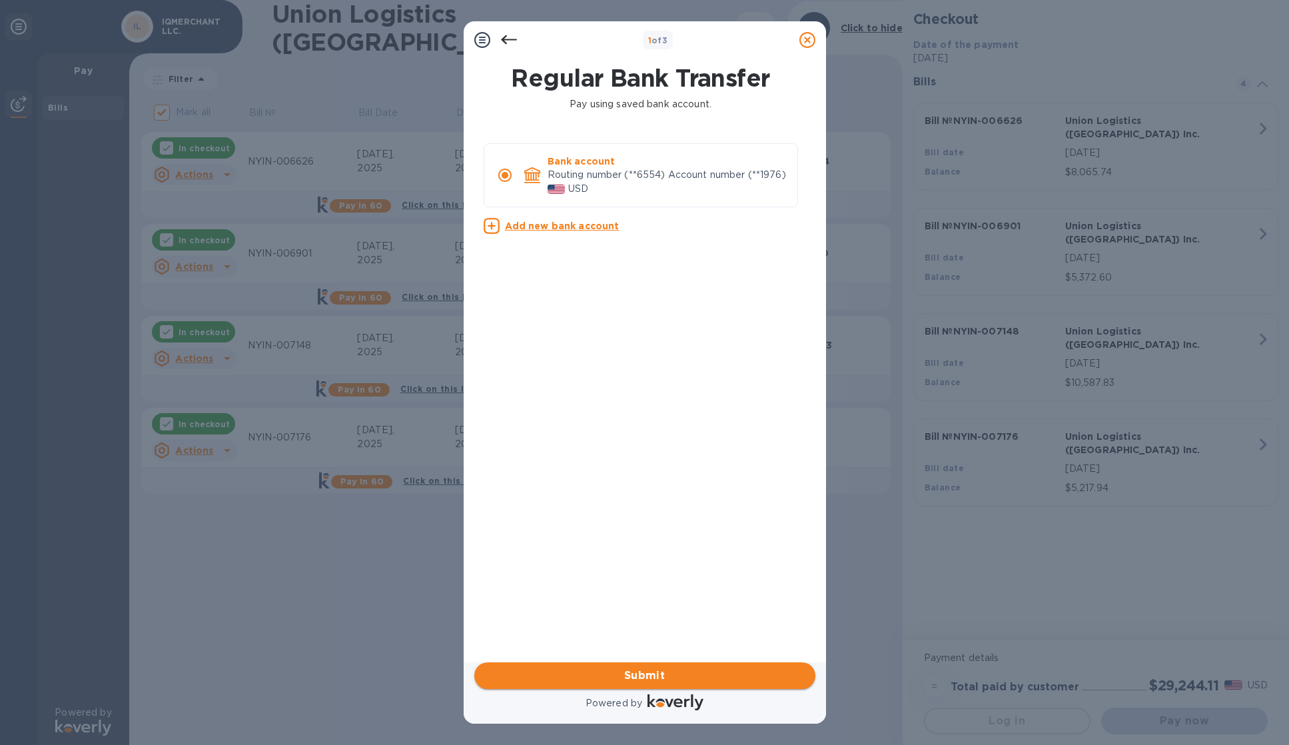
click at [675, 678] on span "Submit" at bounding box center [645, 676] width 320 height 16
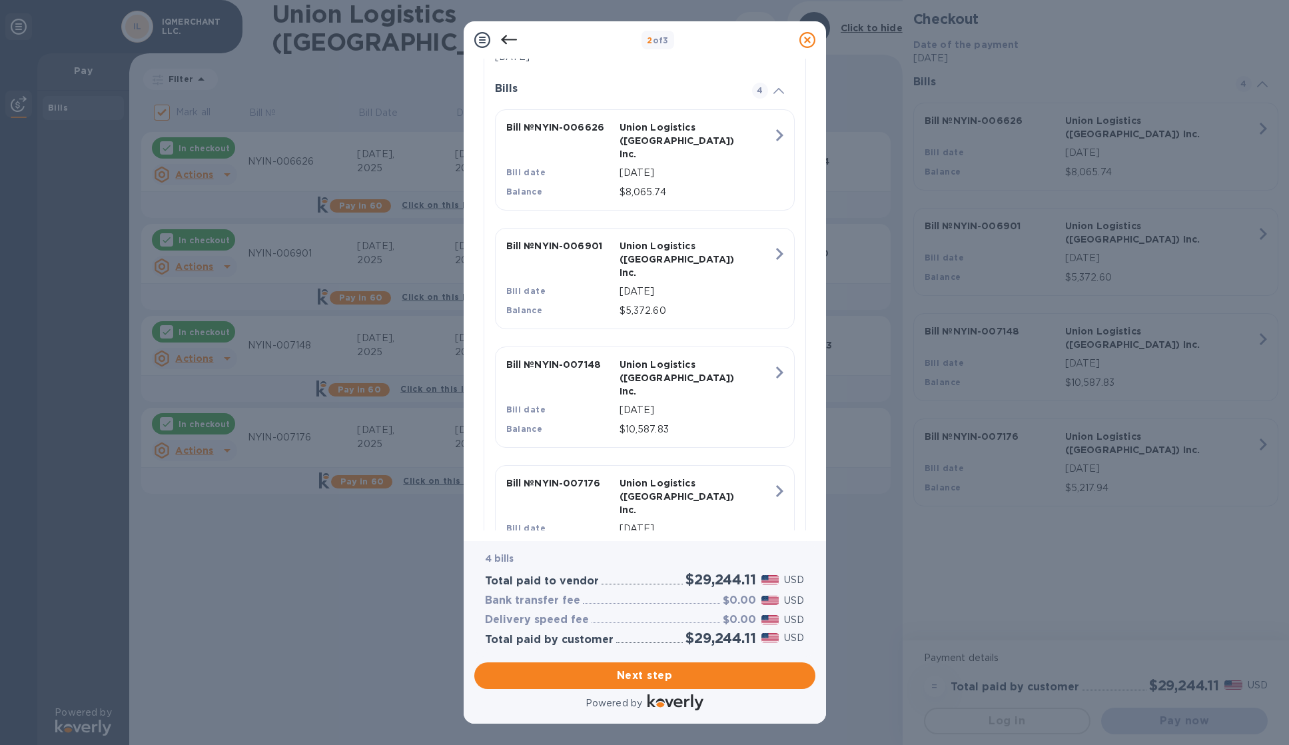
scroll to position [314, 0]
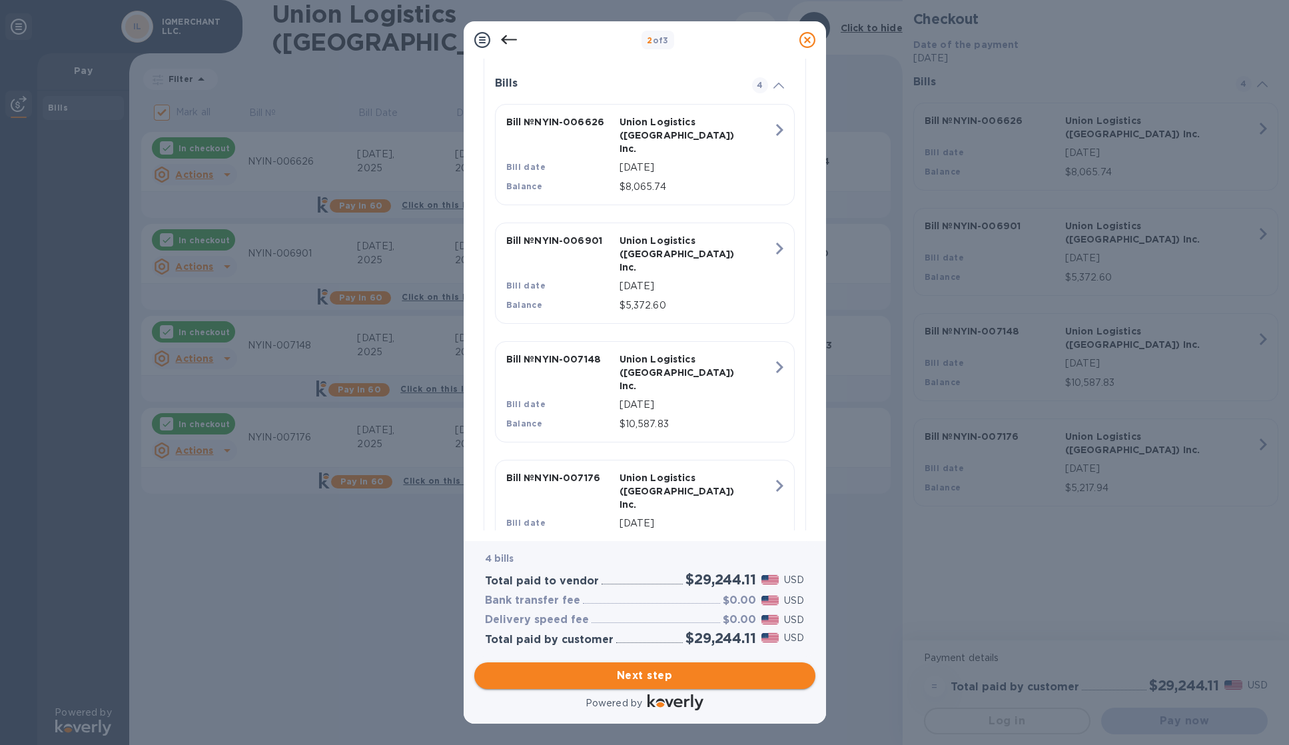
click at [726, 678] on span "Next step" at bounding box center [645, 676] width 320 height 16
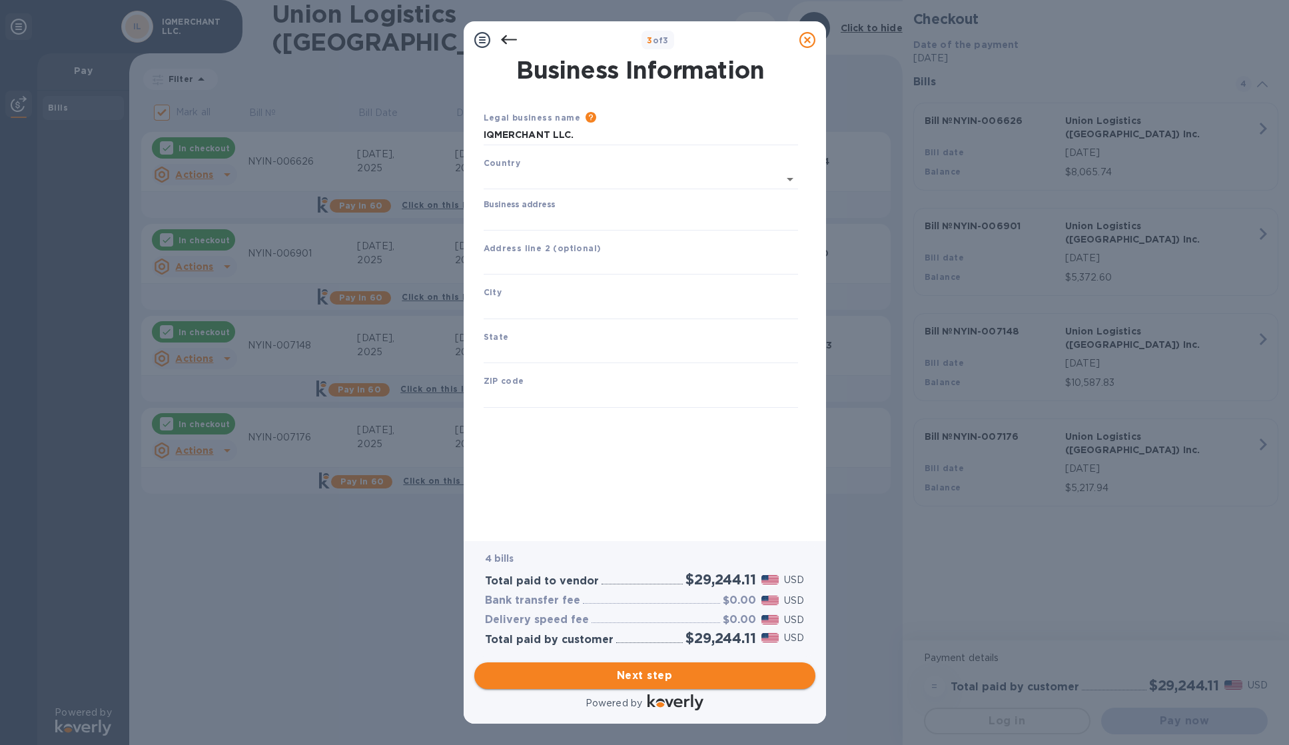
scroll to position [0, 0]
type input "[GEOGRAPHIC_DATA]"
click at [560, 224] on input "Business address" at bounding box center [641, 218] width 314 height 20
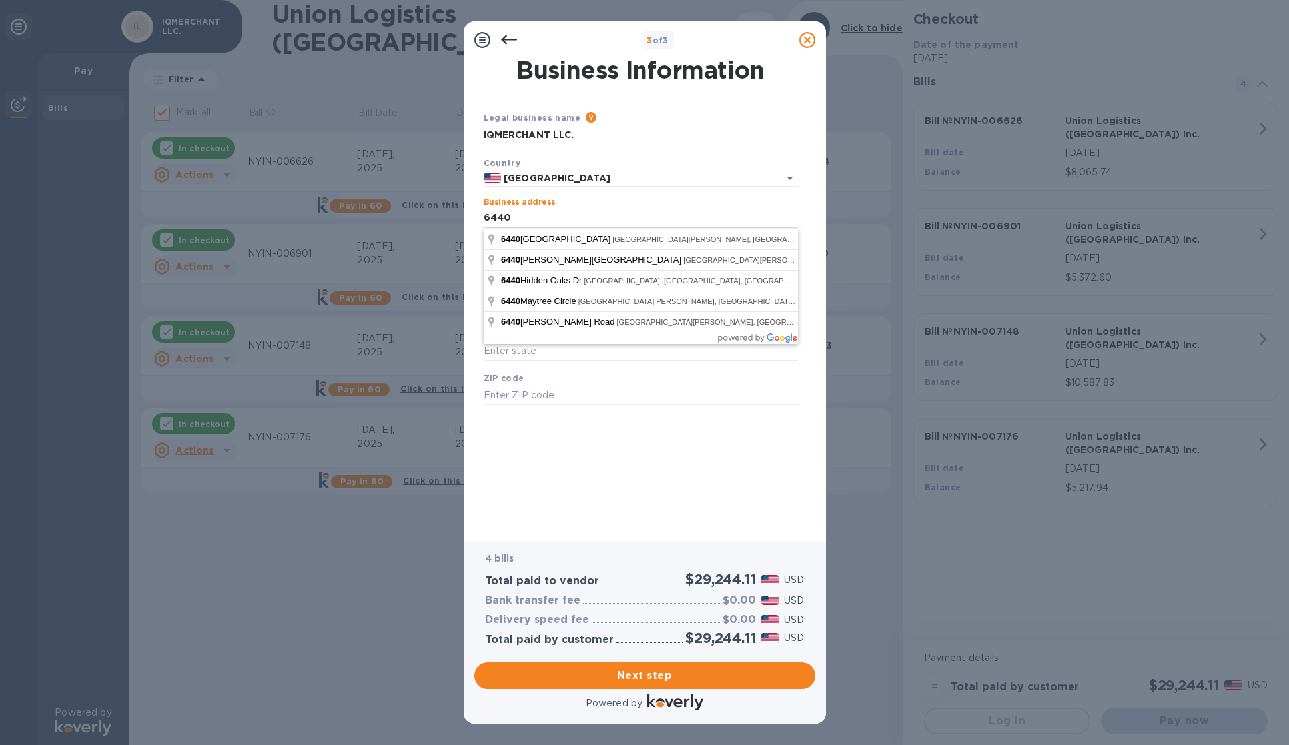
type input "[STREET_ADDRESS]"
type input "[GEOGRAPHIC_DATA][PERSON_NAME]"
type input "FL"
type input "33966"
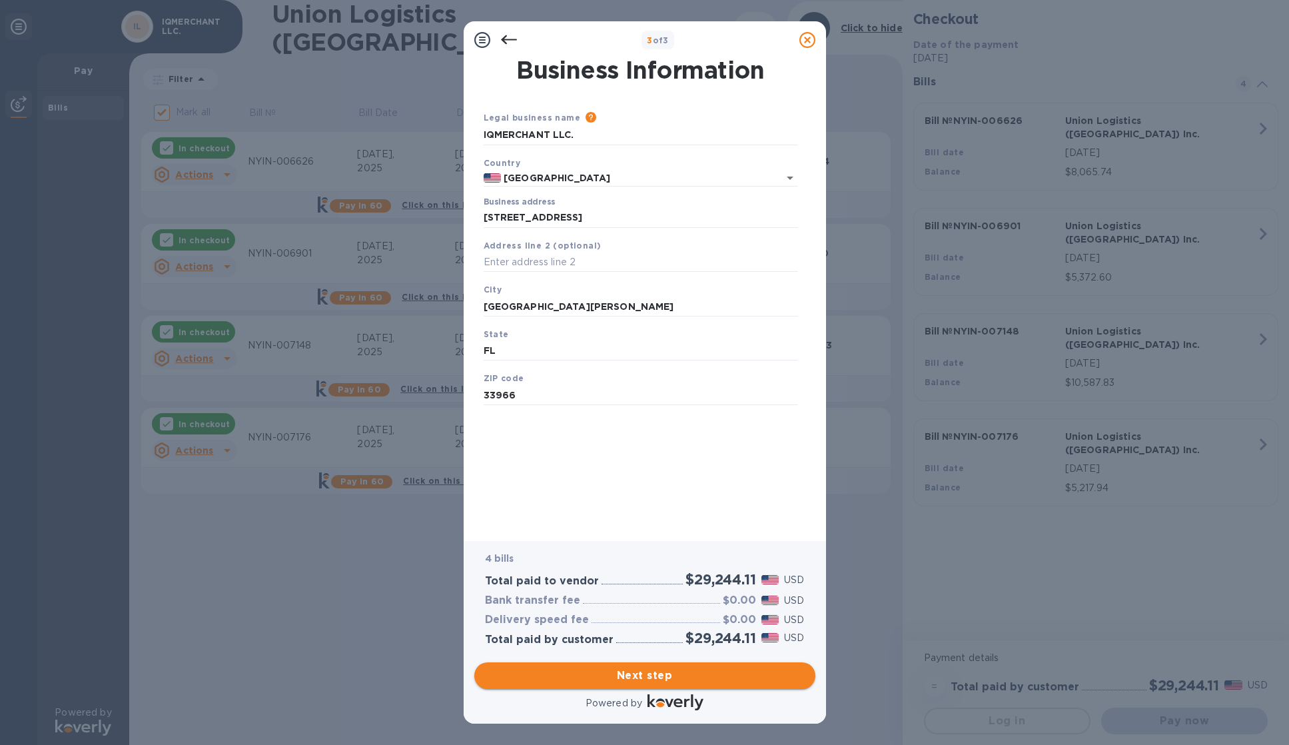
click at [707, 675] on span "Next step" at bounding box center [645, 676] width 320 height 16
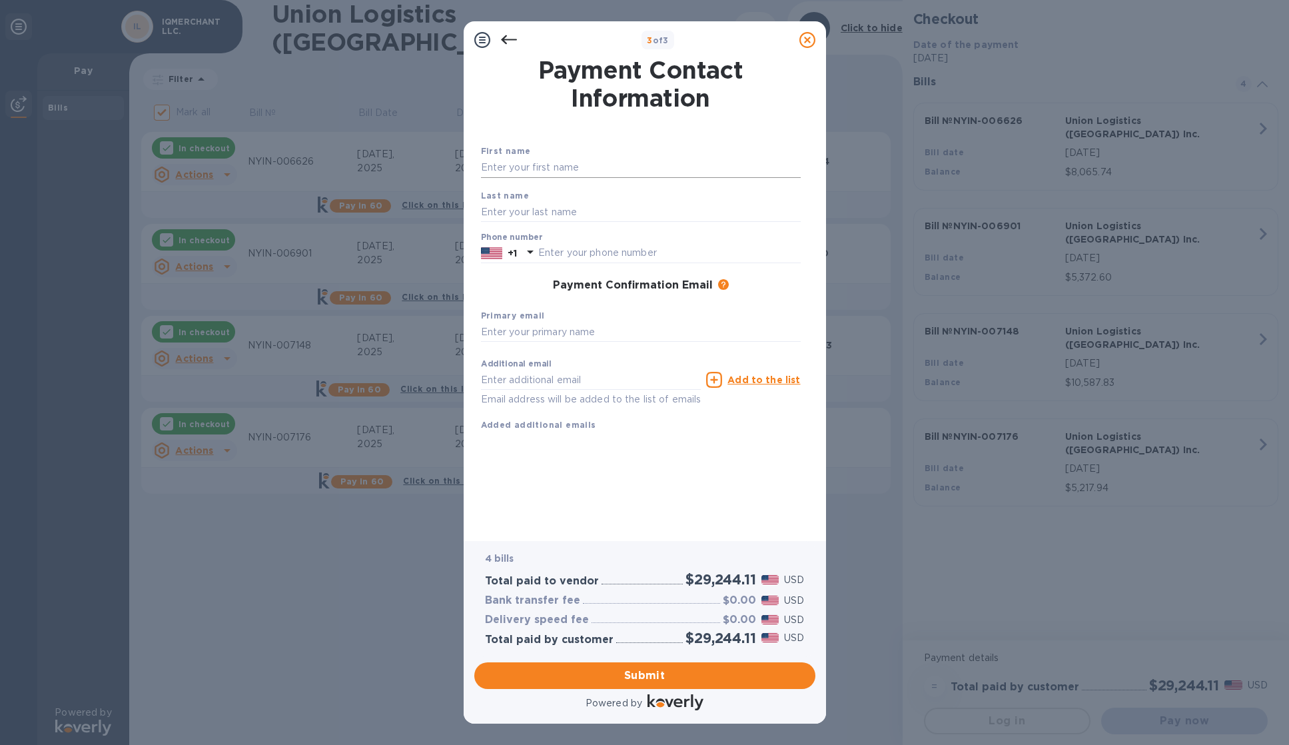
click at [603, 175] on input "text" at bounding box center [641, 168] width 320 height 20
type input "[PERSON_NAME]"
type input "5613057722"
type input "[EMAIL_ADDRESS][DOMAIN_NAME]"
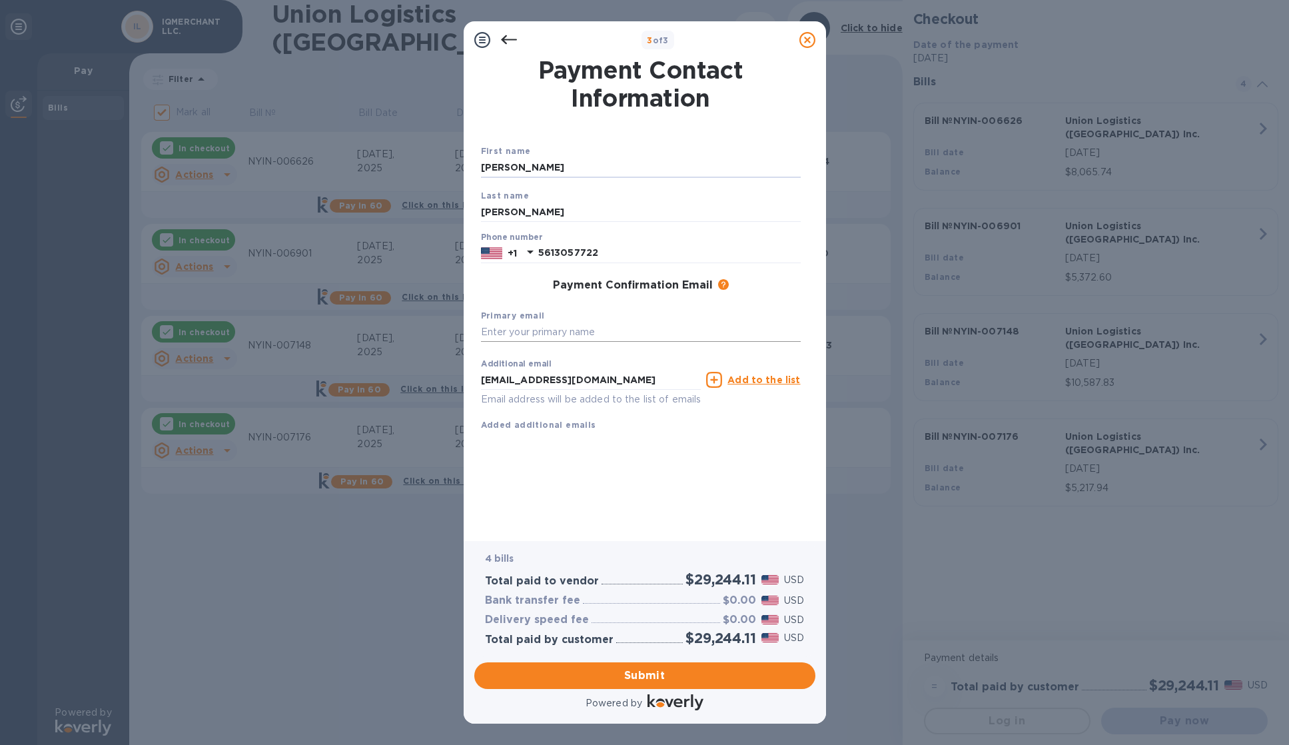
click at [616, 336] on input "text" at bounding box center [641, 332] width 320 height 20
type input "[EMAIL_ADDRESS][DOMAIN_NAME]"
click at [676, 680] on span "Submit" at bounding box center [645, 676] width 320 height 16
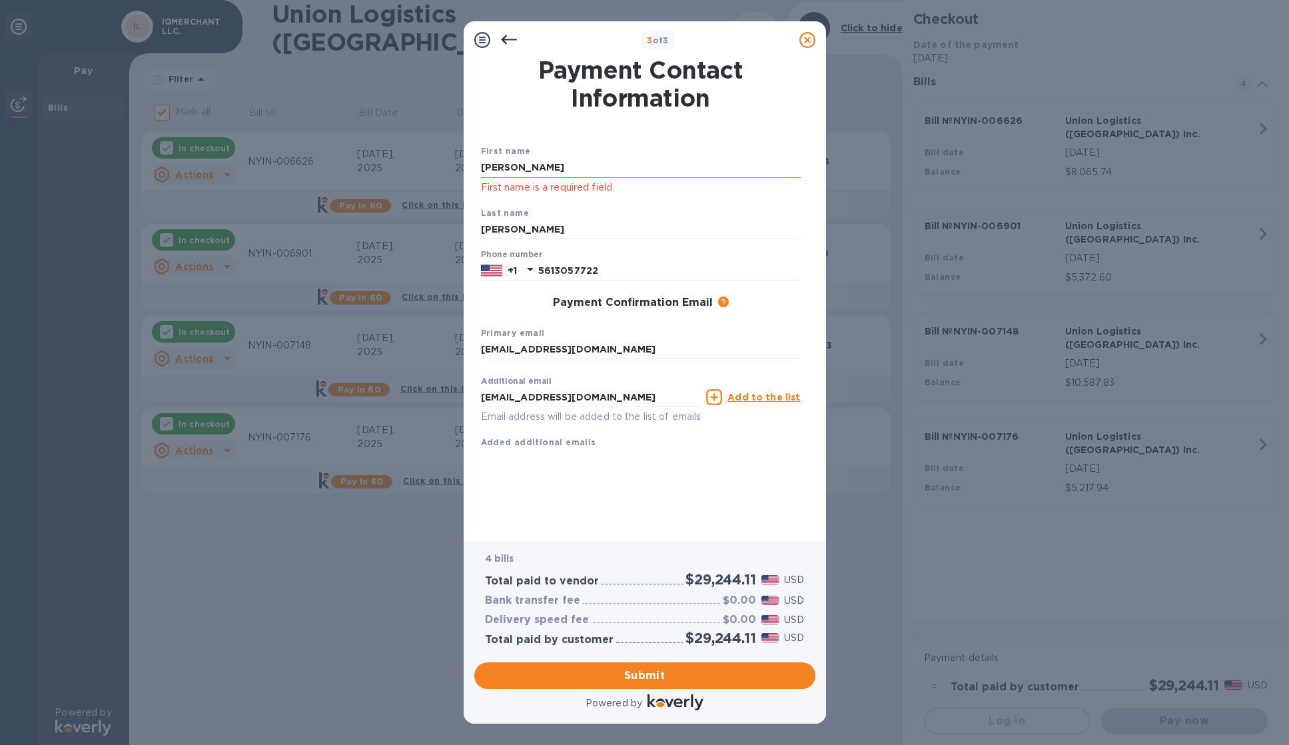
drag, startPoint x: 516, startPoint y: 160, endPoint x: 544, endPoint y: 171, distance: 30.6
click at [516, 161] on input "[PERSON_NAME]" at bounding box center [641, 168] width 320 height 20
drag, startPoint x: 546, startPoint y: 171, endPoint x: 446, endPoint y: 165, distance: 100.1
click at [445, 165] on div "3 of 3 Payment Contact Information First name [PERSON_NAME] First name is a req…" at bounding box center [644, 372] width 1289 height 745
type input "[PERSON_NAME]"
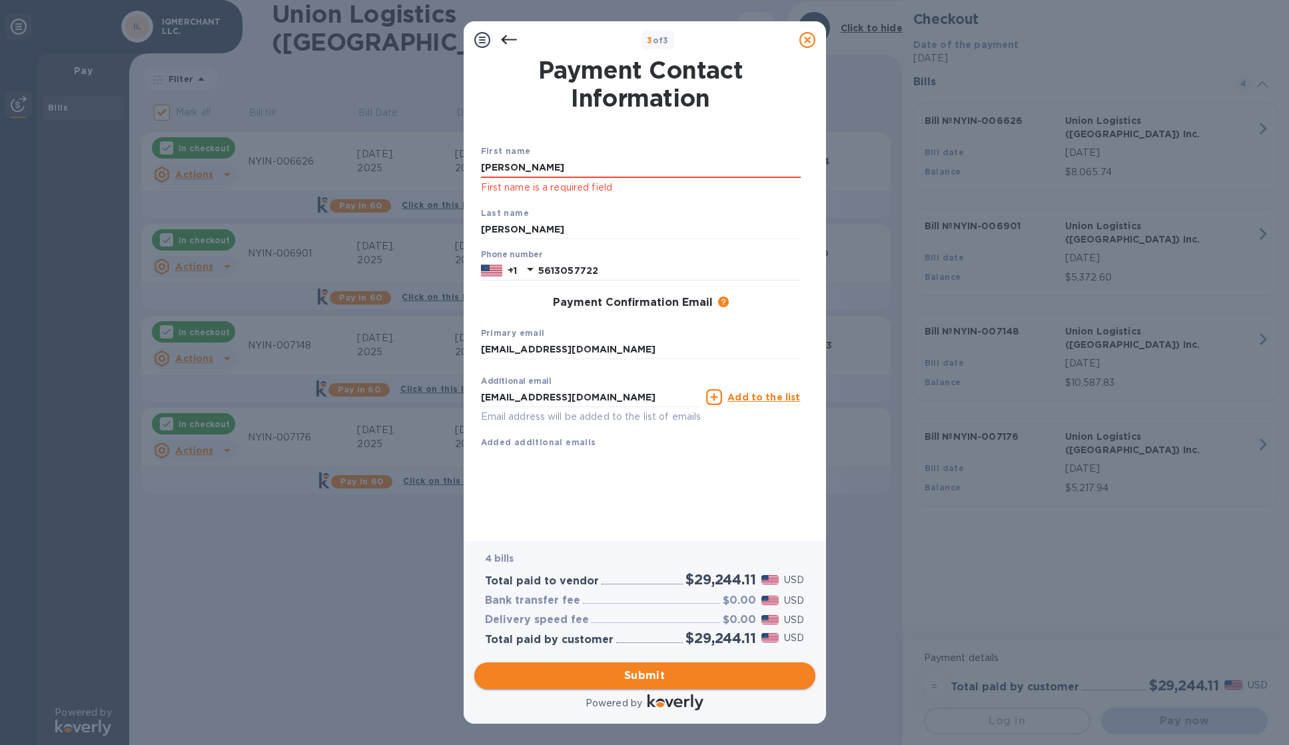
click at [655, 678] on span "Submit" at bounding box center [645, 676] width 320 height 16
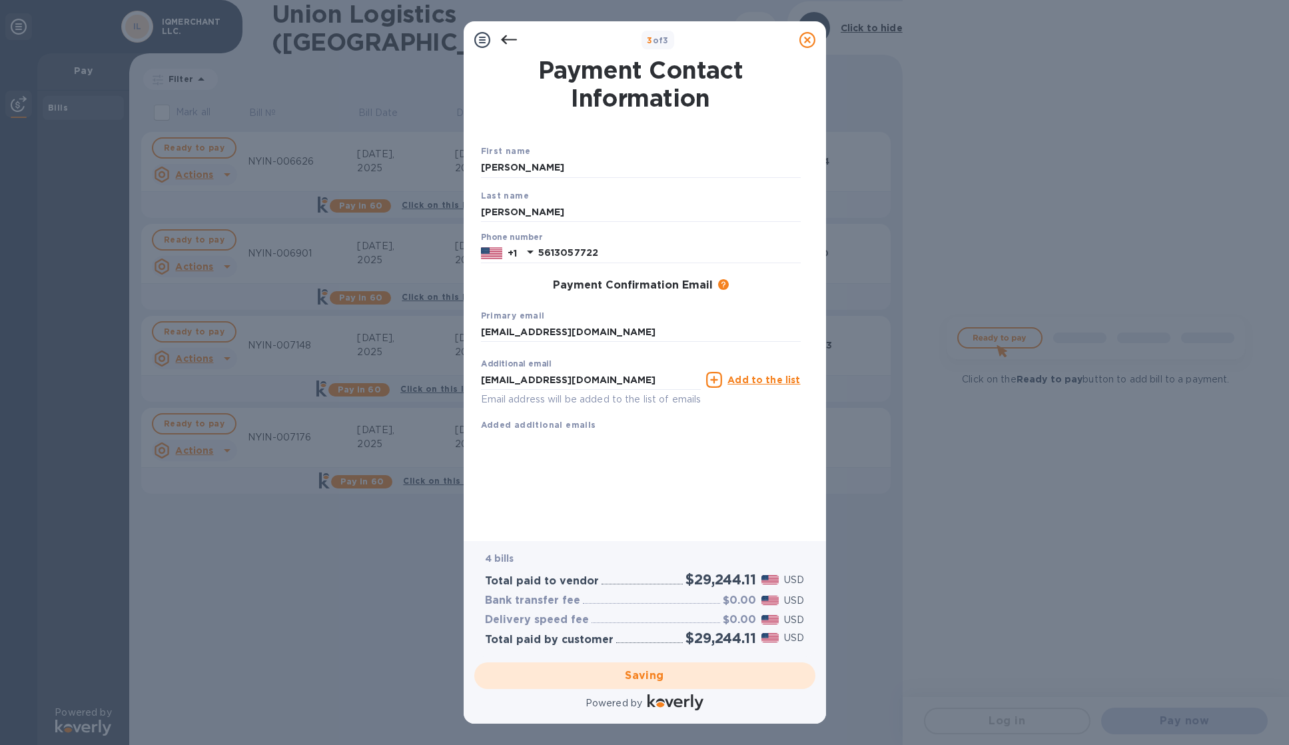
checkbox input "false"
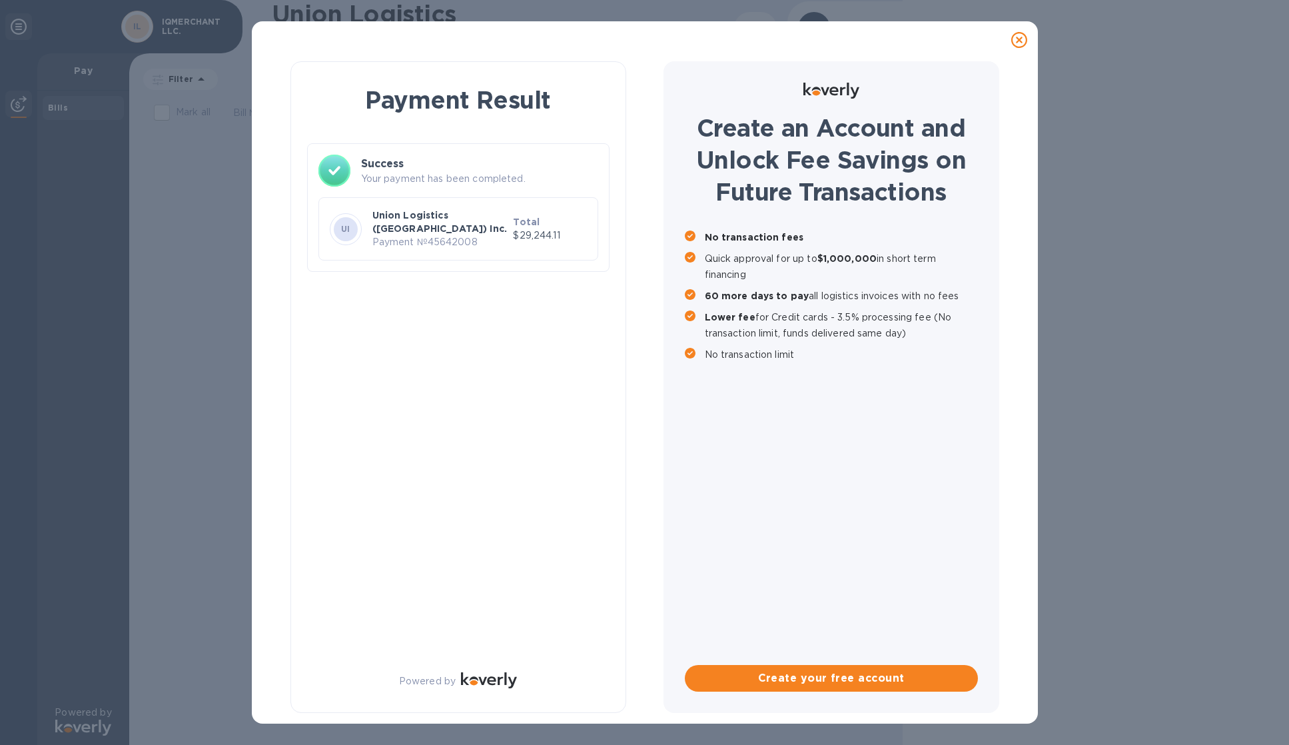
click at [434, 235] on p "Payment № 45642008" at bounding box center [440, 242] width 136 height 14
